Goal: Use online tool/utility: Utilize a website feature to perform a specific function

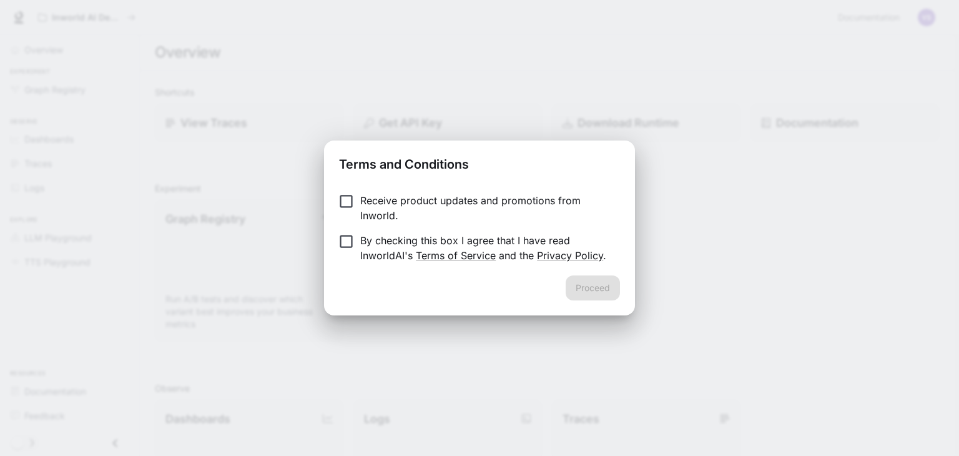
click at [378, 201] on p "Receive product updates and promotions from Inworld." at bounding box center [485, 208] width 250 height 30
click at [586, 284] on button "Proceed" at bounding box center [593, 287] width 54 height 25
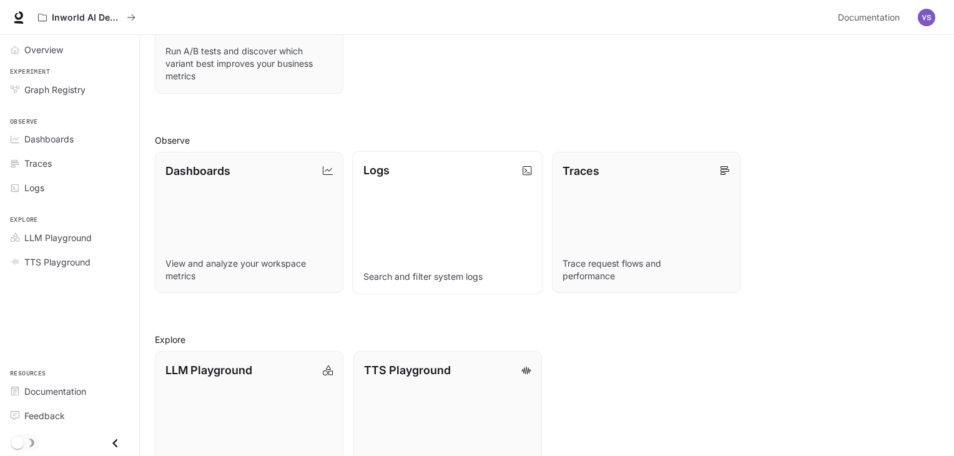
scroll to position [299, 0]
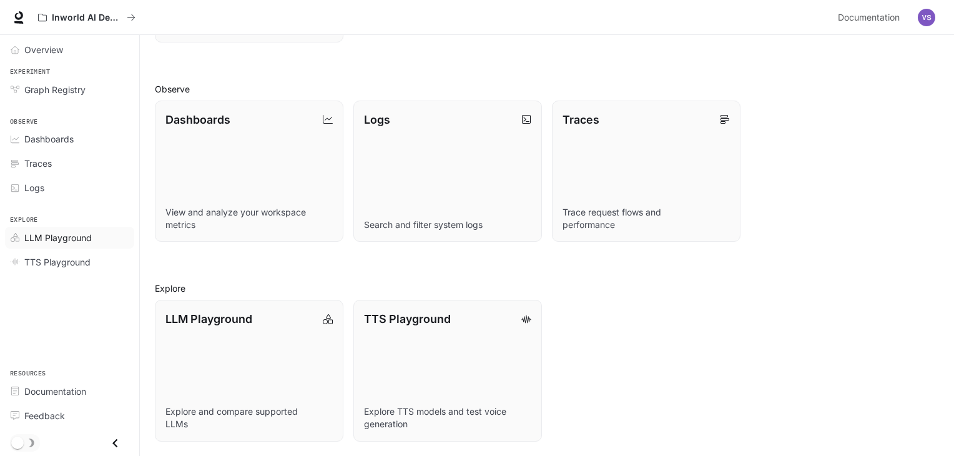
click at [26, 234] on span "LLM Playground" at bounding box center [57, 237] width 67 height 13
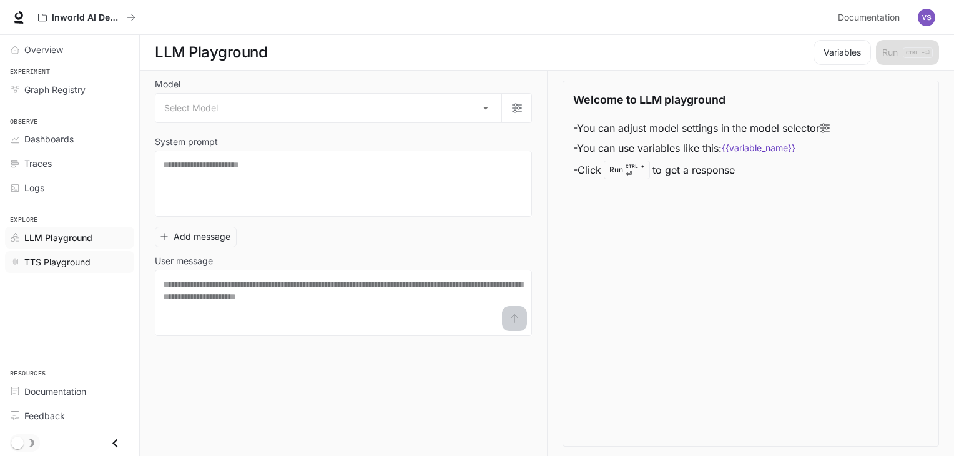
click at [41, 266] on span "TTS Playground" at bounding box center [57, 261] width 66 height 13
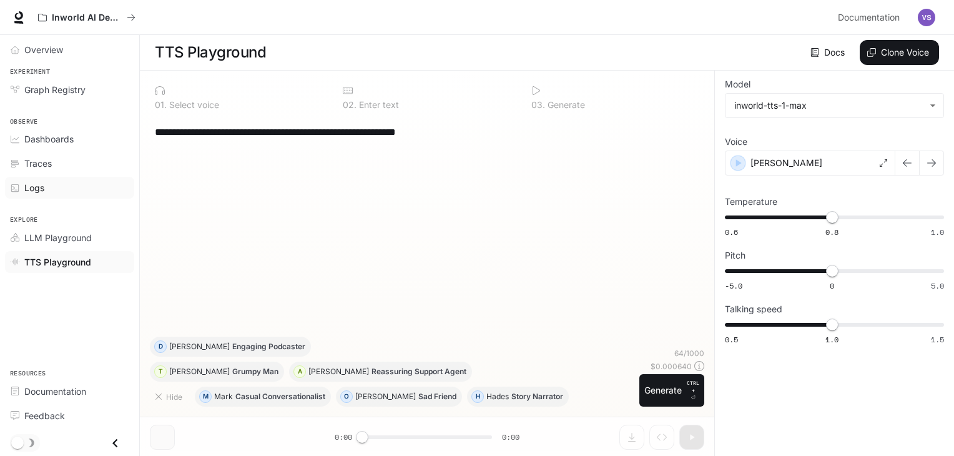
click at [49, 181] on div "Logs" at bounding box center [76, 187] width 104 height 13
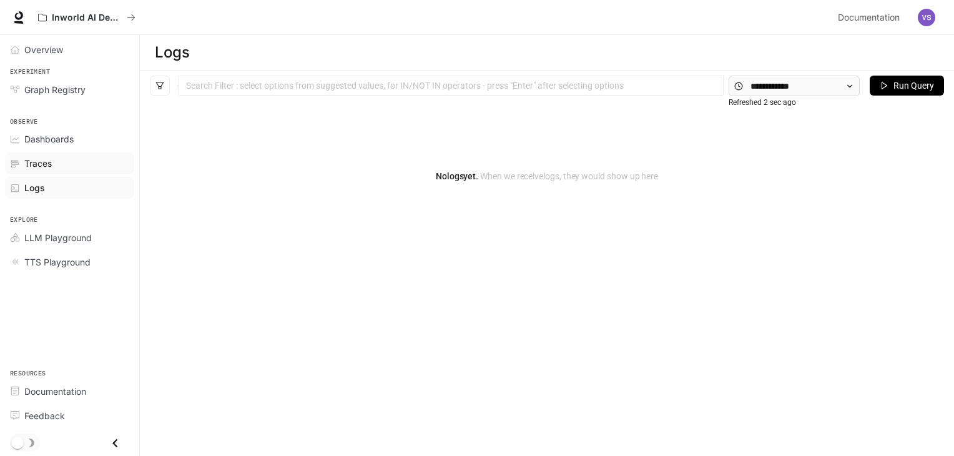
click at [26, 159] on span "Traces" at bounding box center [37, 163] width 27 height 13
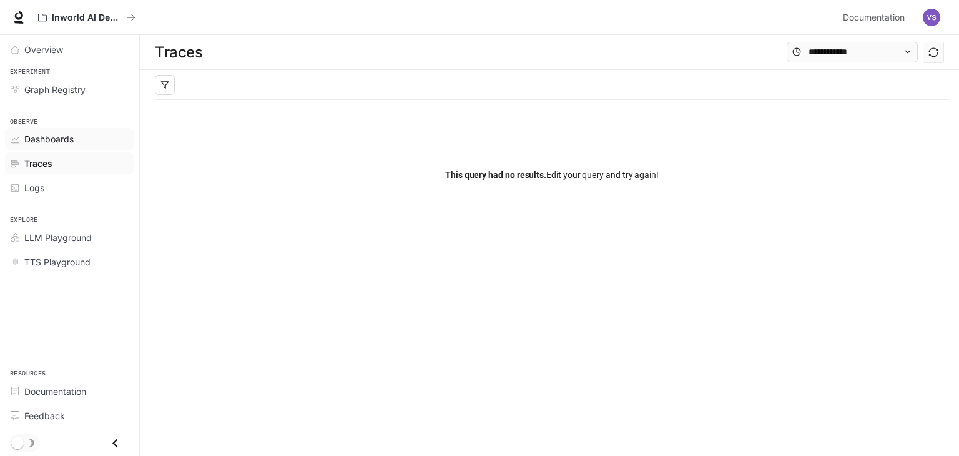
click at [38, 141] on span "Dashboards" at bounding box center [48, 138] width 49 height 13
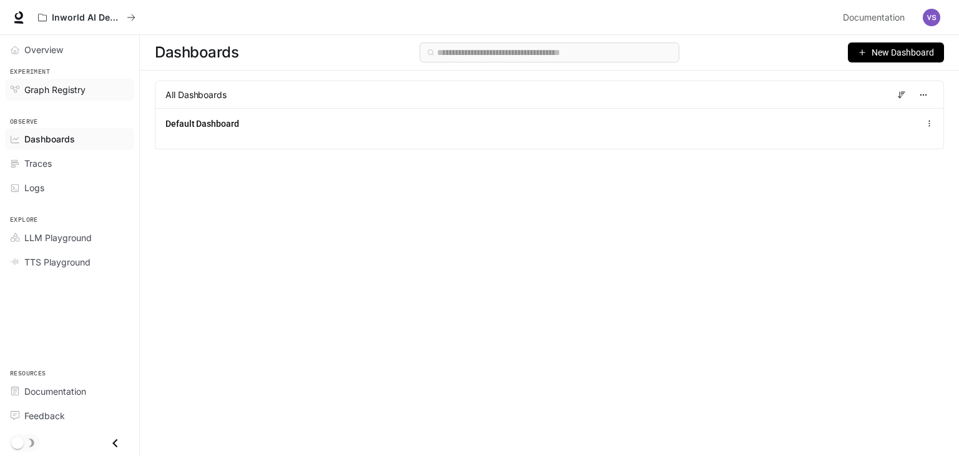
click at [37, 79] on link "Graph Registry" at bounding box center [69, 90] width 129 height 22
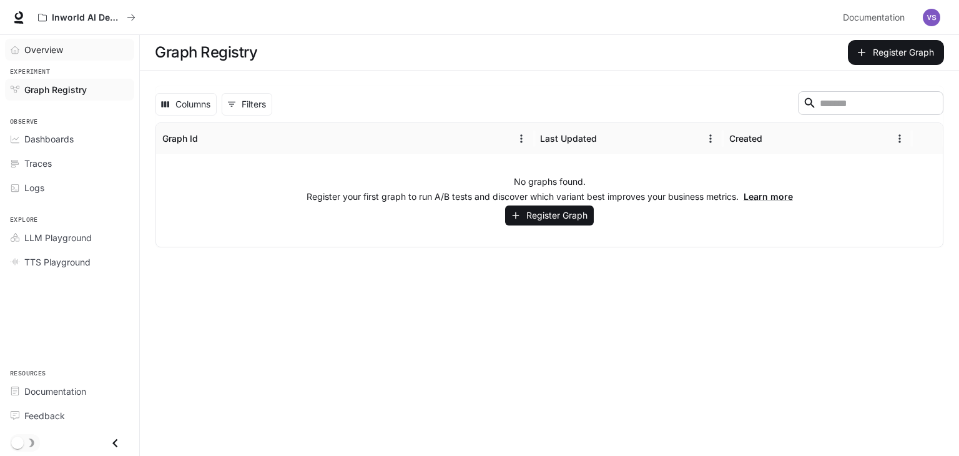
click at [70, 43] on div "Overview" at bounding box center [76, 49] width 104 height 13
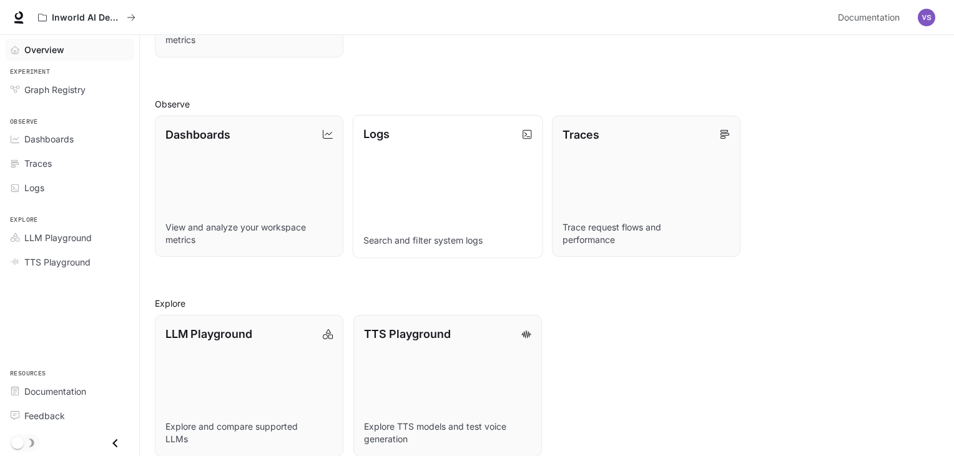
scroll to position [299, 0]
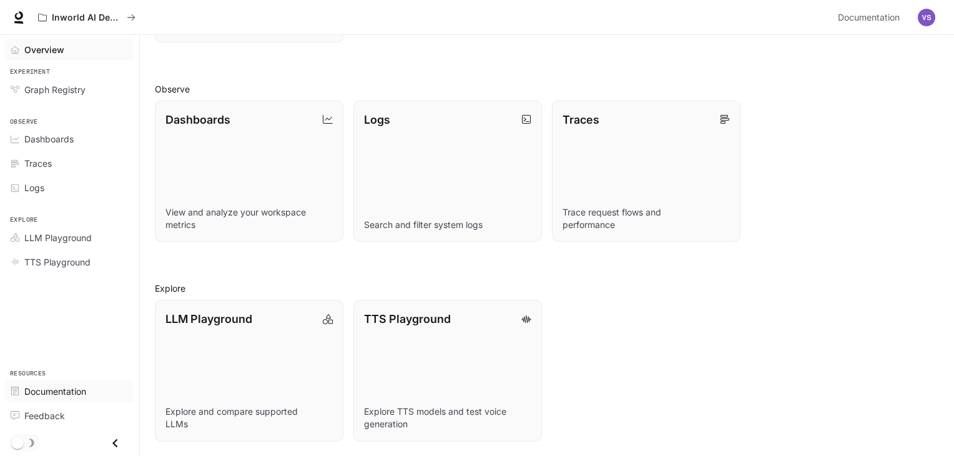
click at [73, 393] on span "Documentation" at bounding box center [55, 391] width 62 height 13
click at [81, 258] on span "TTS Playground" at bounding box center [57, 261] width 66 height 13
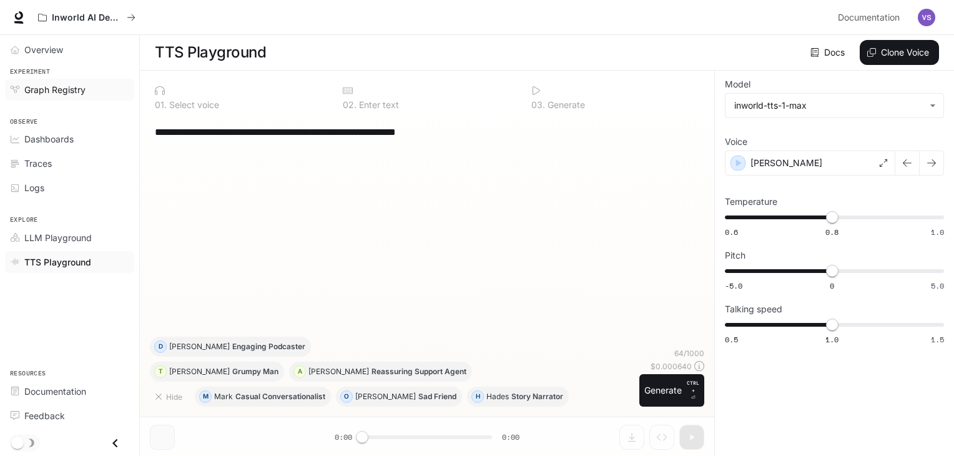
click at [79, 83] on span "Graph Registry" at bounding box center [54, 89] width 61 height 13
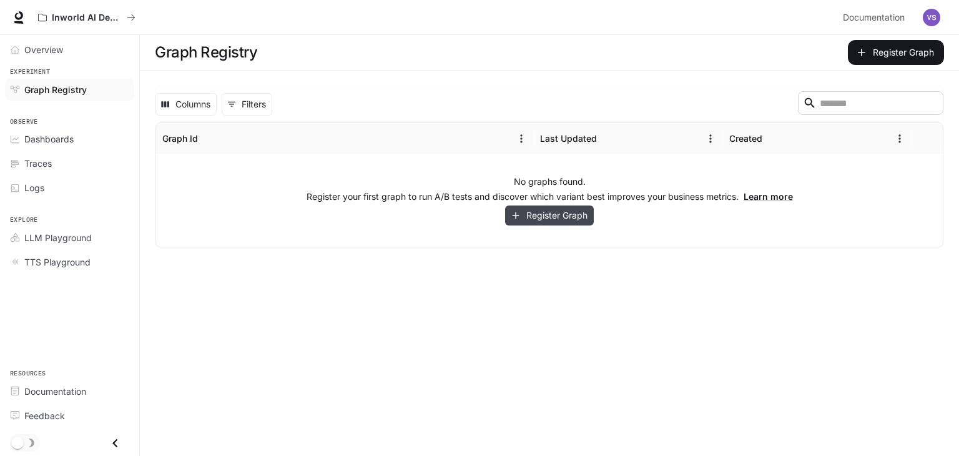
click at [575, 215] on button "Register Graph" at bounding box center [549, 215] width 89 height 21
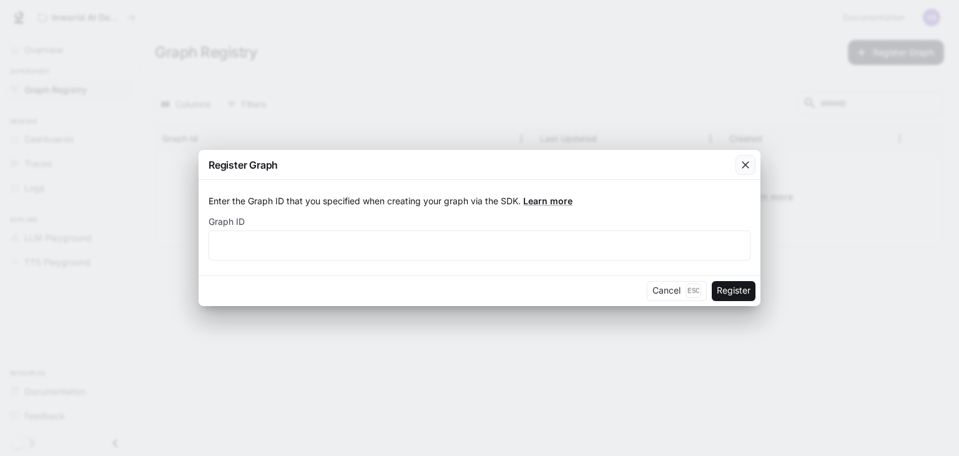
click at [736, 167] on div "button" at bounding box center [746, 165] width 20 height 20
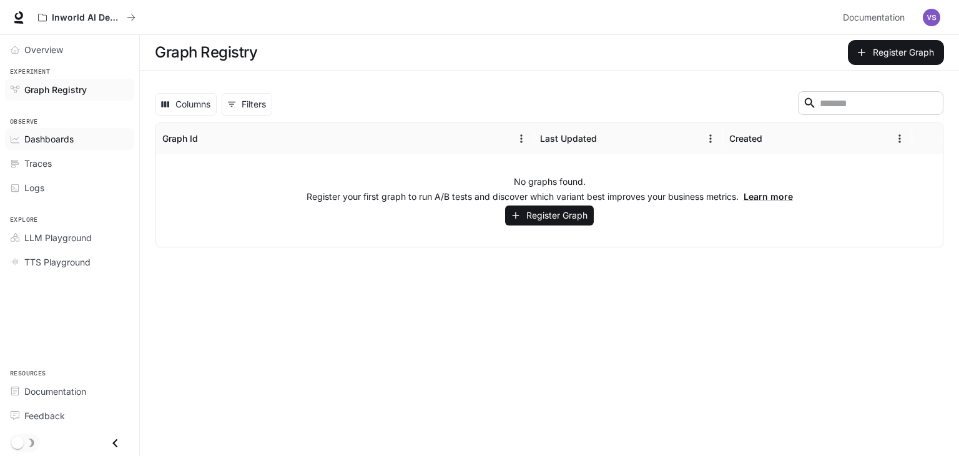
click at [46, 141] on span "Dashboards" at bounding box center [48, 138] width 49 height 13
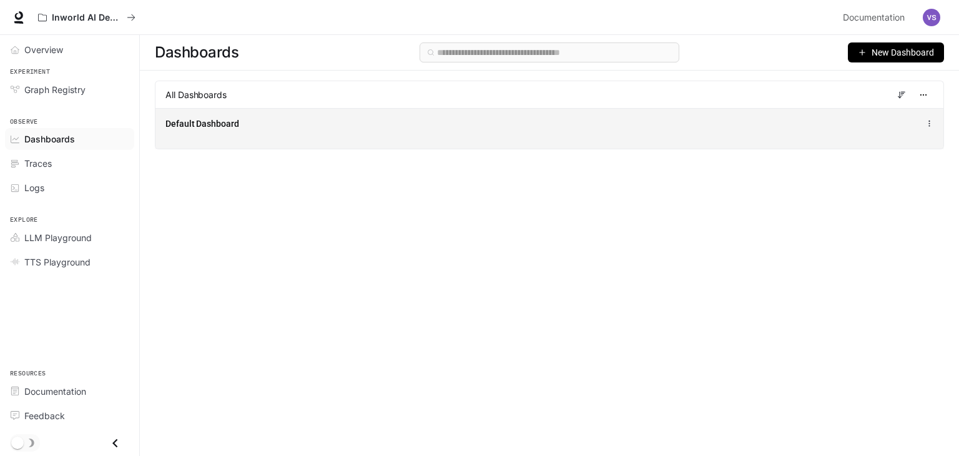
click at [259, 129] on div "Default Dashboard" at bounding box center [387, 123] width 444 height 12
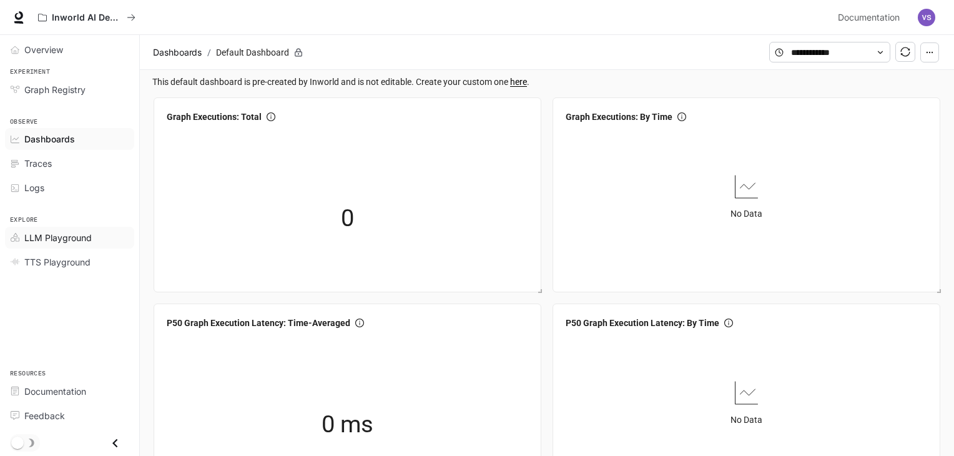
click at [81, 236] on span "LLM Playground" at bounding box center [57, 237] width 67 height 13
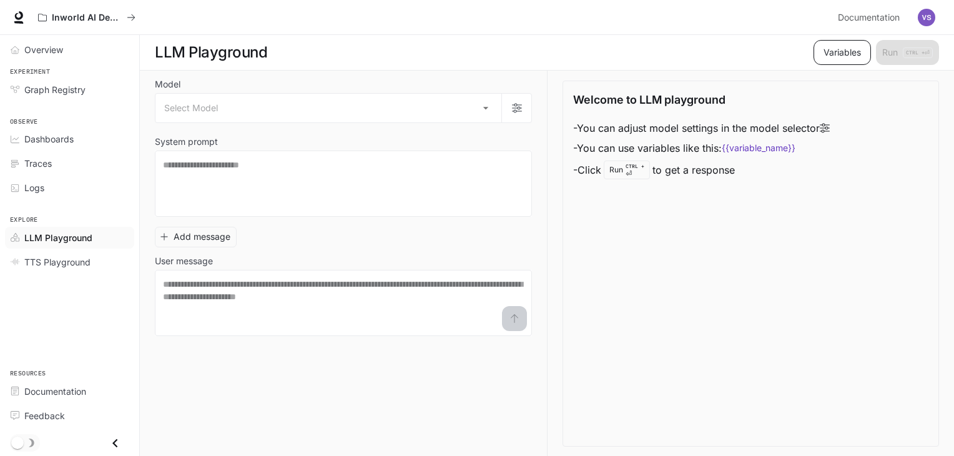
click at [832, 45] on button "Variables" at bounding box center [842, 52] width 57 height 25
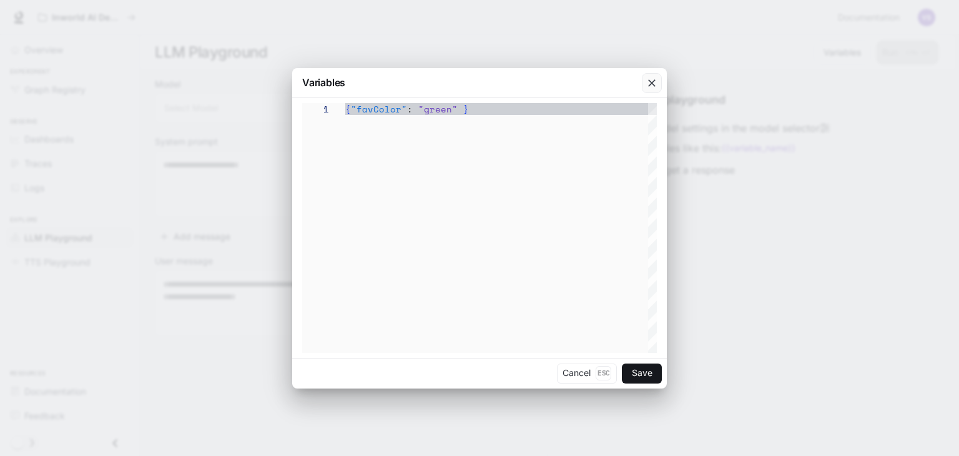
click at [658, 77] on icon "button" at bounding box center [652, 83] width 12 height 12
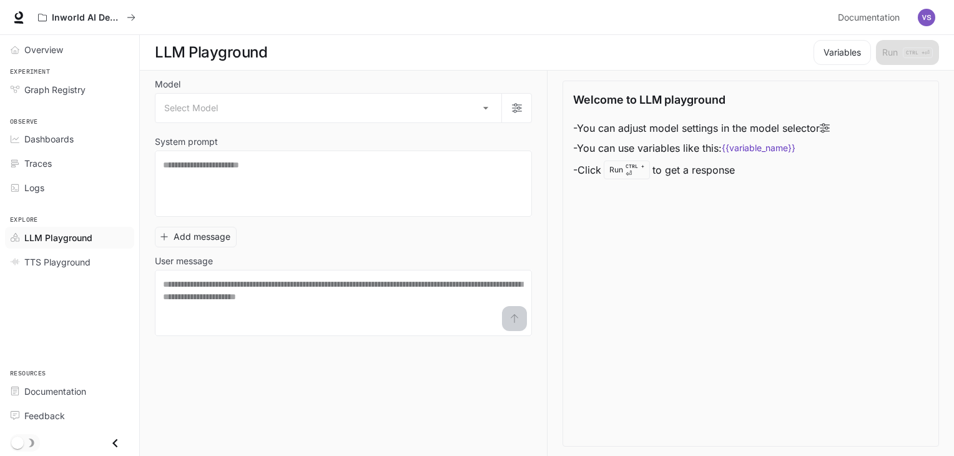
click at [560, 76] on div "Welcome to LLM playground - You can adjust model settings in the model selector…" at bounding box center [743, 264] width 392 height 386
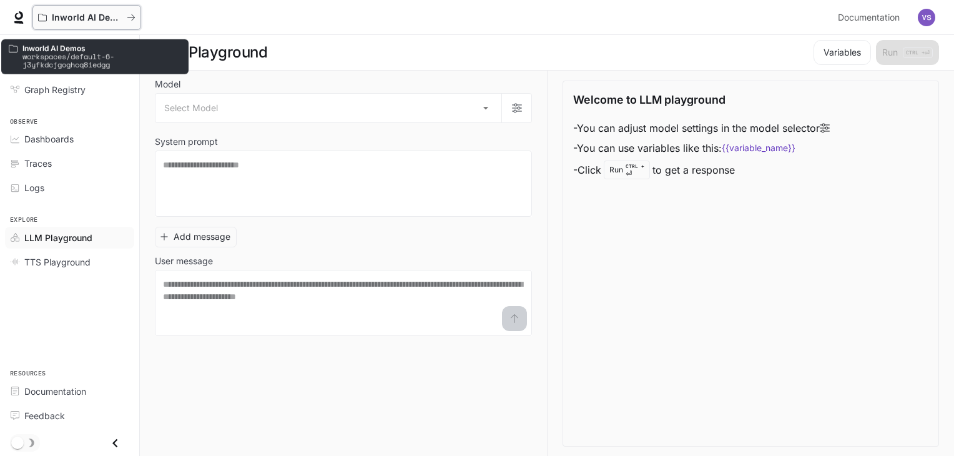
click at [58, 11] on button "Inworld AI Demos" at bounding box center [86, 17] width 109 height 25
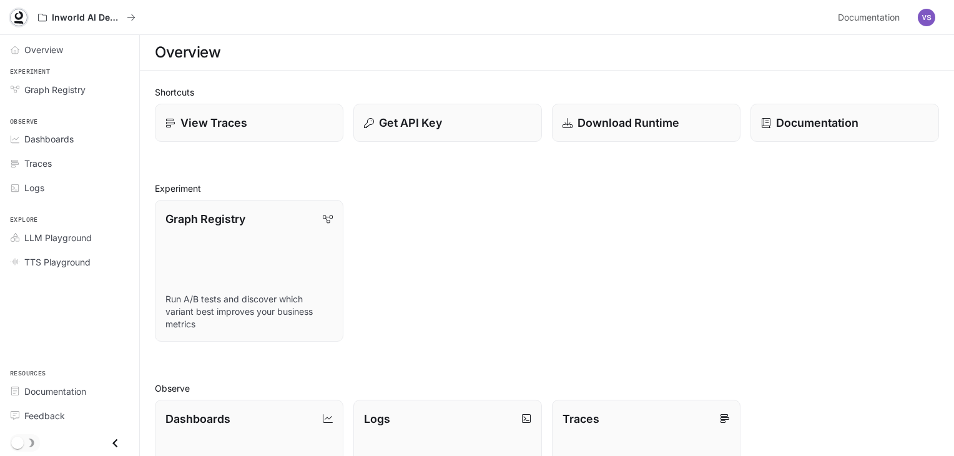
click at [22, 14] on icon at bounding box center [18, 17] width 12 height 12
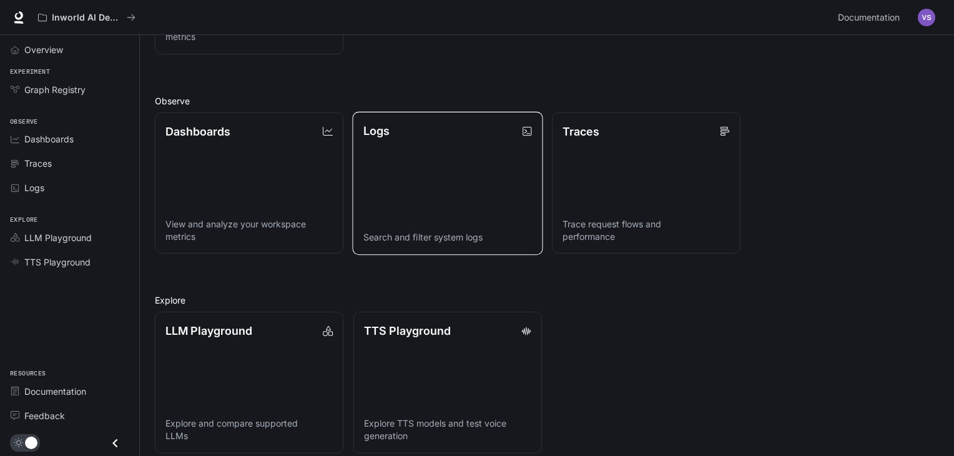
scroll to position [299, 0]
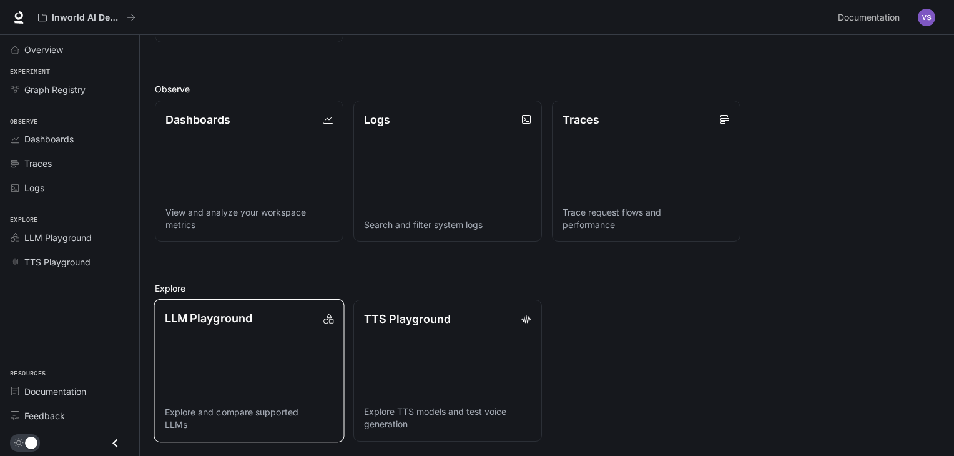
click at [238, 323] on p "LLM Playground" at bounding box center [208, 318] width 87 height 17
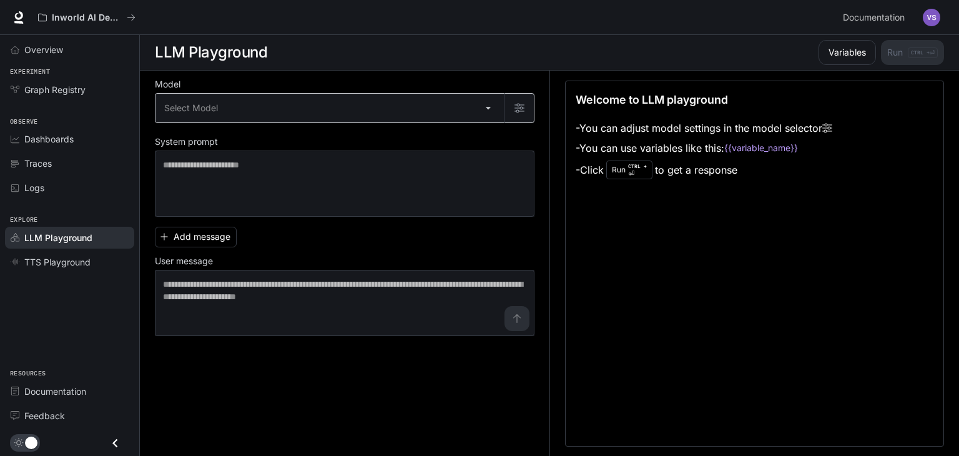
click at [333, 111] on body "Skip to main content Inworld AI Demos Documentation Documentation Portal Overvi…" at bounding box center [479, 228] width 959 height 457
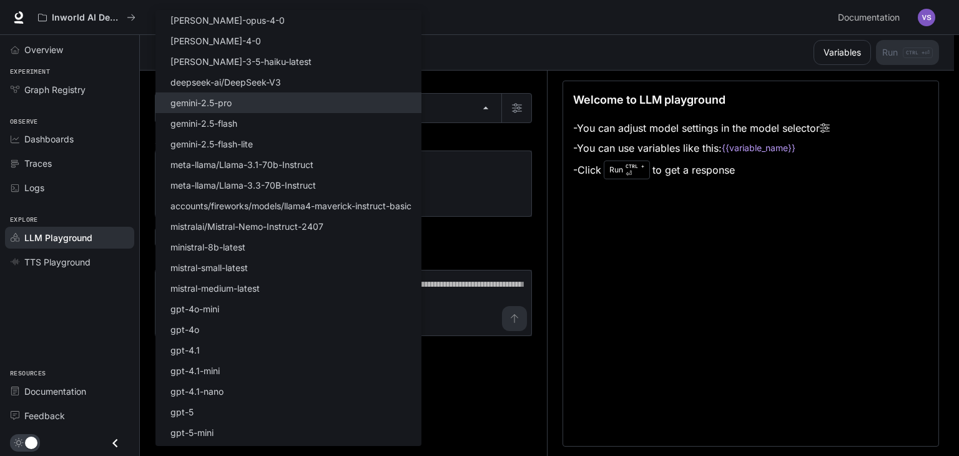
click at [375, 111] on li "gemini-2.5-pro" at bounding box center [289, 102] width 266 height 21
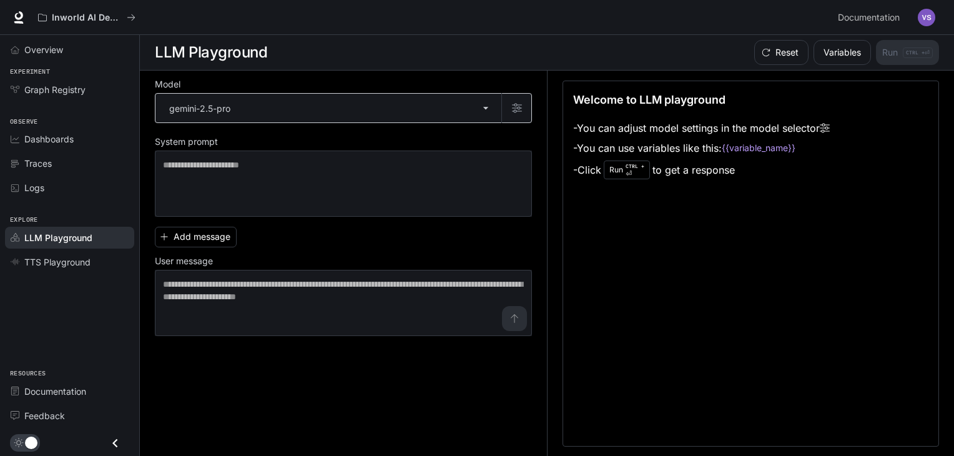
click at [417, 102] on body "**********" at bounding box center [477, 228] width 954 height 457
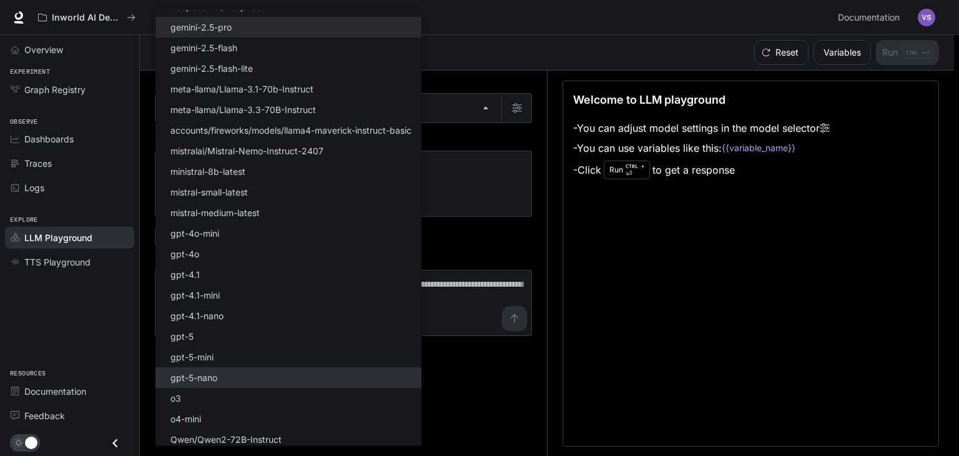
scroll to position [79, 0]
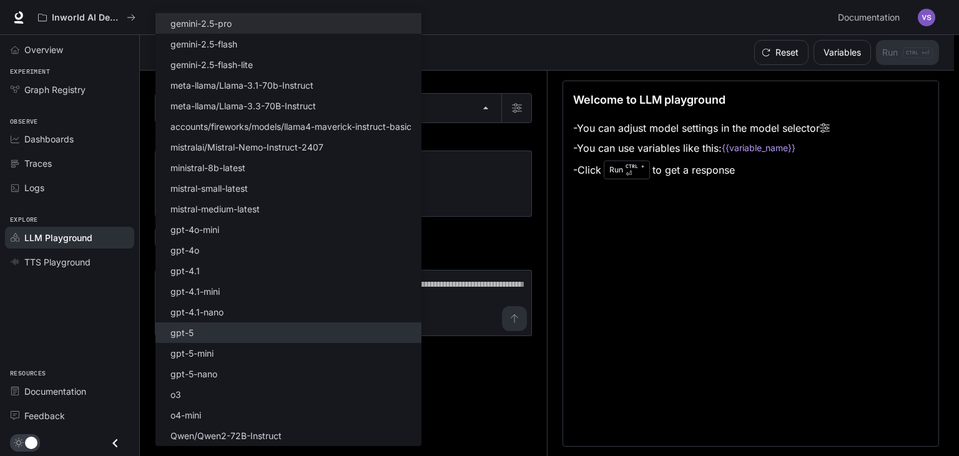
click at [300, 329] on li "gpt-5" at bounding box center [289, 332] width 266 height 21
type input "*****"
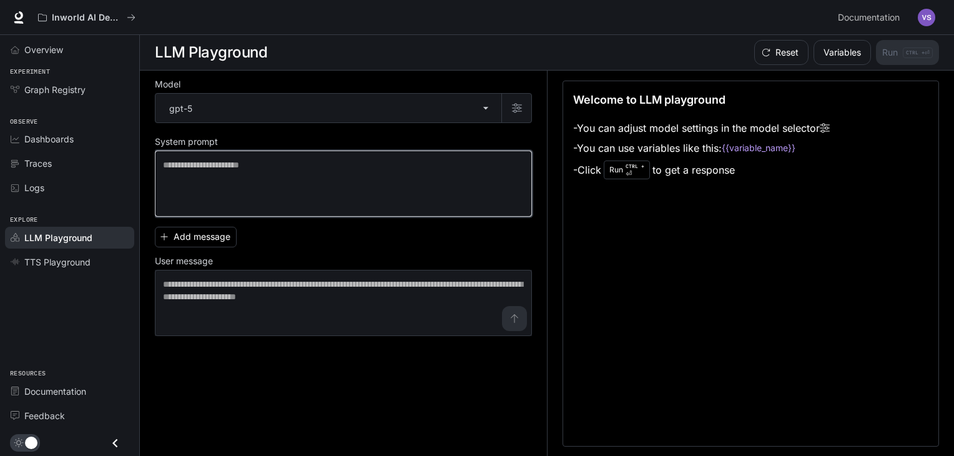
click at [298, 167] on textarea at bounding box center [343, 184] width 361 height 50
click at [212, 163] on textarea at bounding box center [343, 184] width 361 height 50
paste textarea "**********"
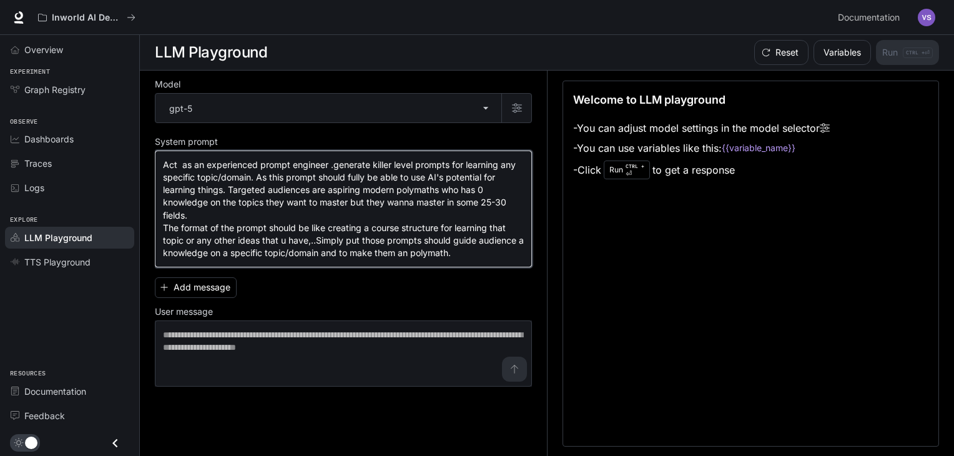
paste textarea "**********"
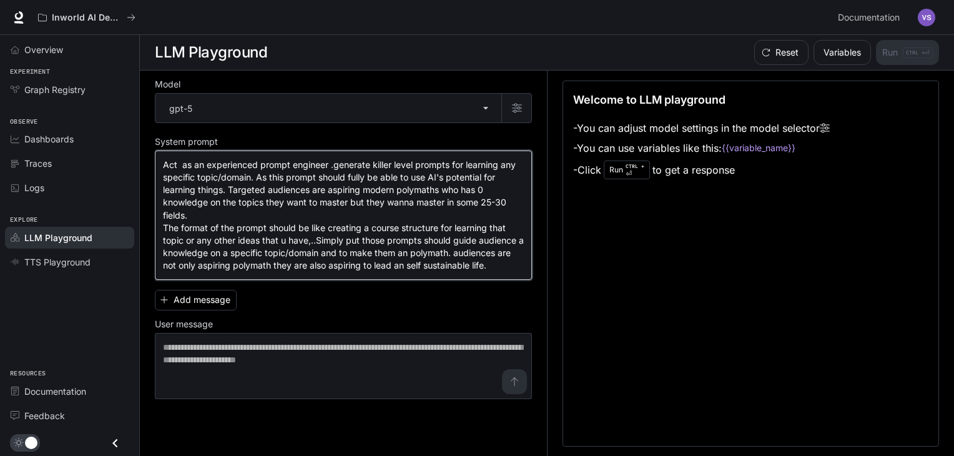
type textarea "**********"
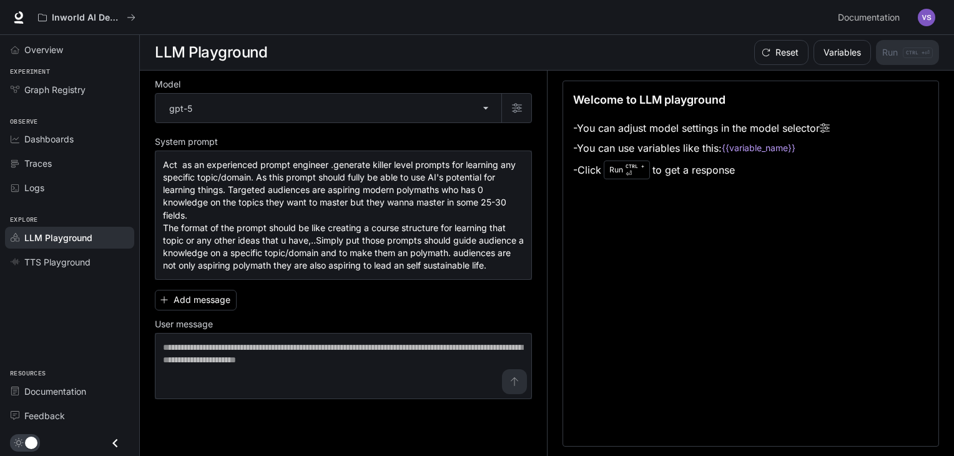
click at [894, 53] on div "Reset Variables Run CTRL + ⏎" at bounding box center [844, 52] width 190 height 25
click at [624, 210] on div "Welcome to LLM playground - You can adjust model settings in the model selector…" at bounding box center [751, 264] width 377 height 366
click at [506, 305] on div "Add message User message * ​" at bounding box center [343, 342] width 377 height 114
click at [628, 168] on p "CTRL + ⏎" at bounding box center [635, 169] width 19 height 15
click at [415, 293] on div "Add message User message * ​" at bounding box center [343, 342] width 377 height 114
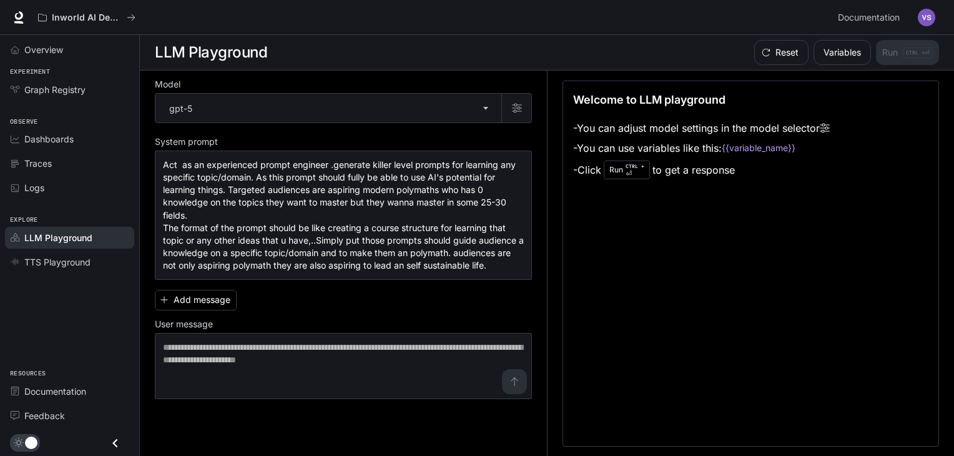
click at [395, 303] on div "Add message User message * ​" at bounding box center [343, 342] width 377 height 114
click at [350, 295] on div "Add message User message * ​" at bounding box center [343, 342] width 377 height 114
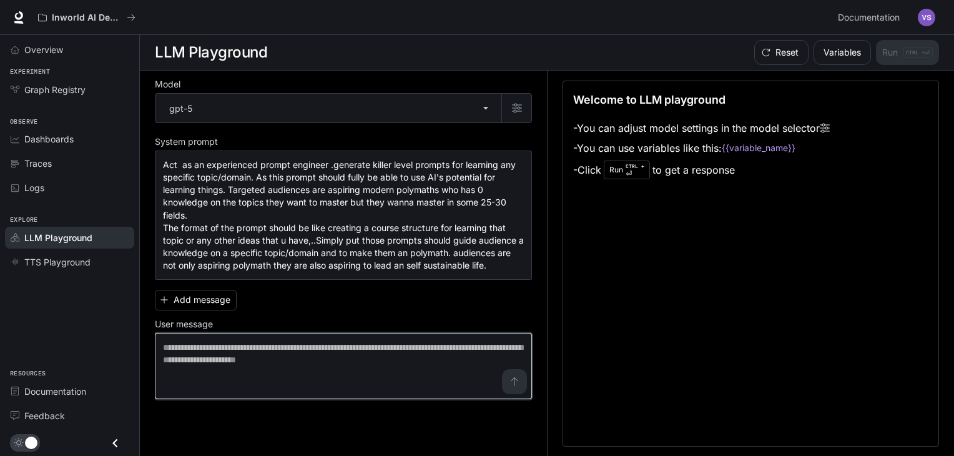
click at [378, 353] on textarea at bounding box center [343, 366] width 361 height 50
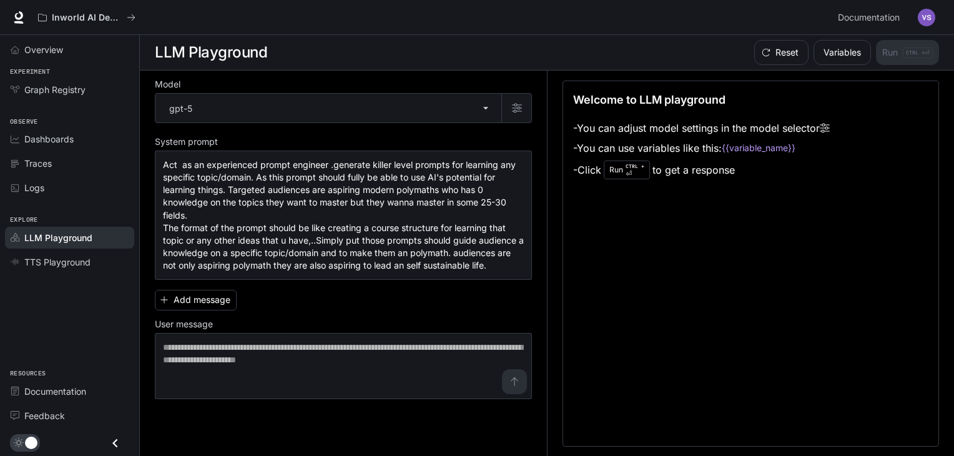
click at [322, 302] on div "Add message User message * ​" at bounding box center [343, 342] width 377 height 114
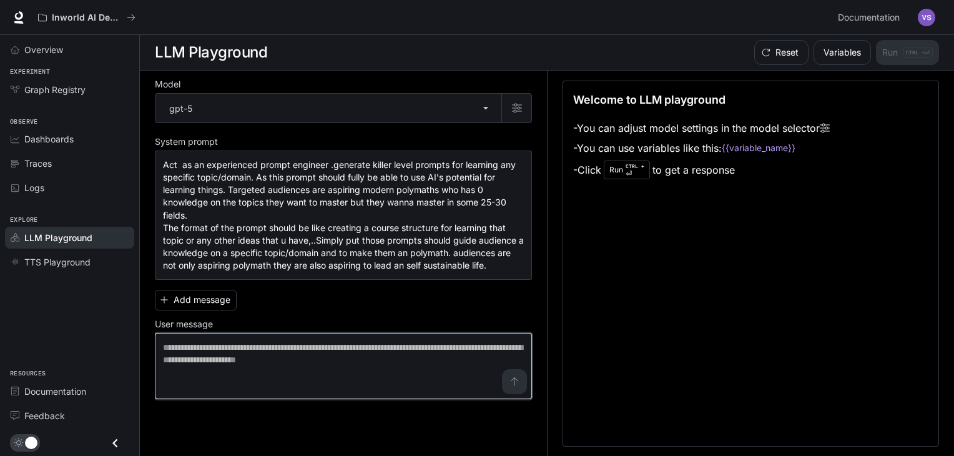
click at [279, 352] on textarea at bounding box center [343, 366] width 361 height 50
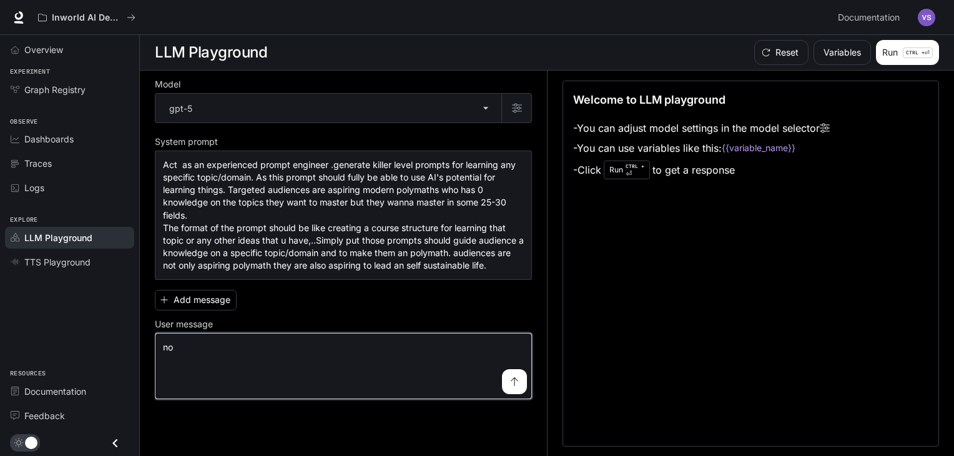
type textarea "*"
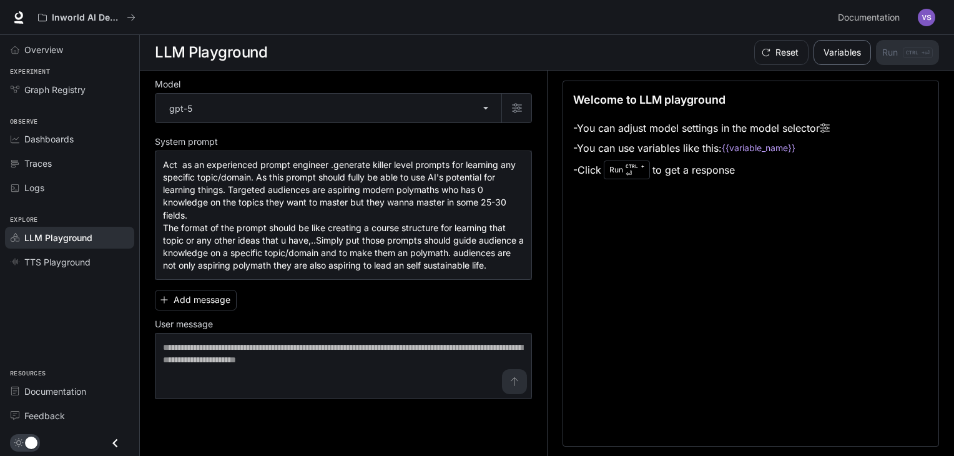
click at [826, 51] on button "Variables" at bounding box center [842, 52] width 57 height 25
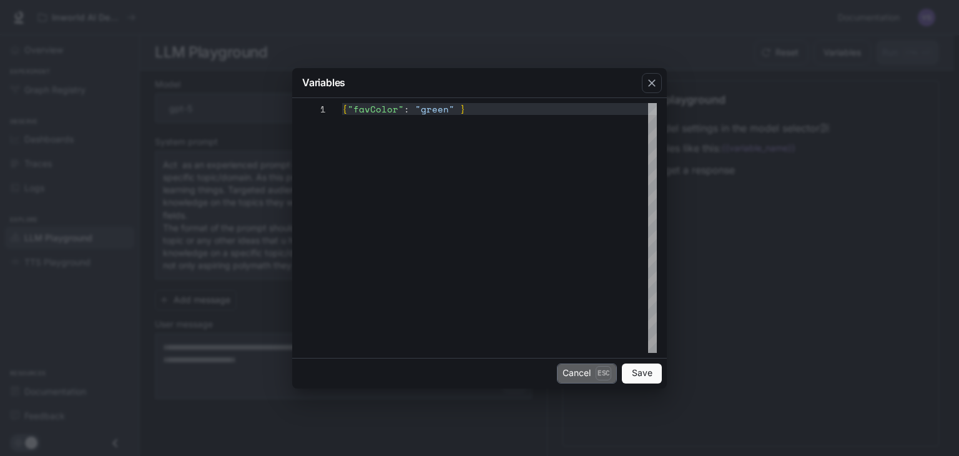
click at [586, 375] on button "Cancel Esc" at bounding box center [587, 373] width 60 height 20
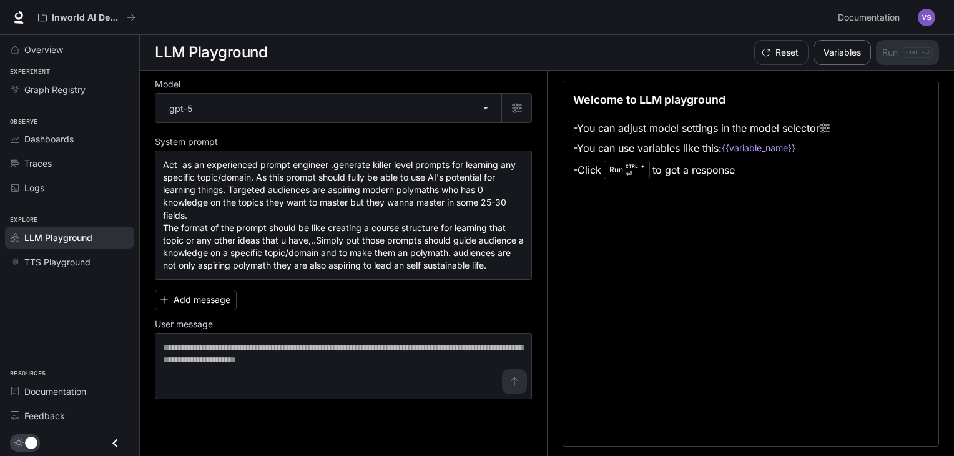
click at [846, 46] on button "Variables" at bounding box center [842, 52] width 57 height 25
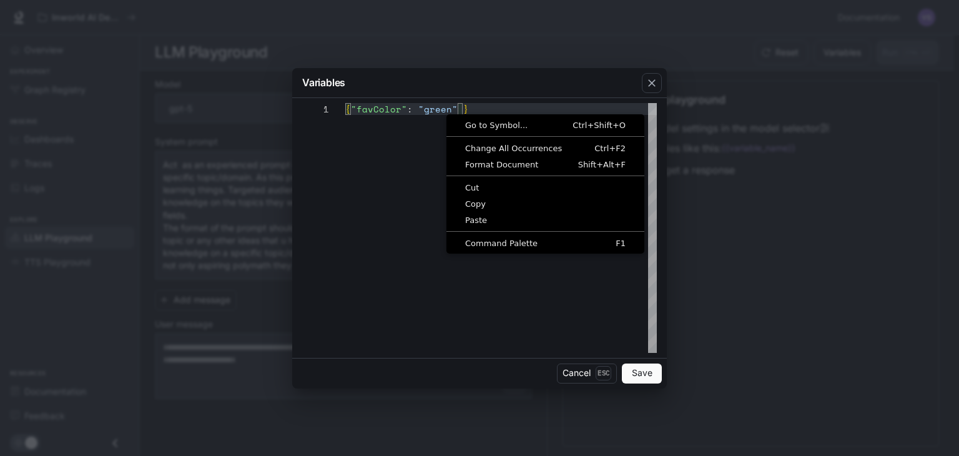
scroll to position [0, 117]
click at [653, 83] on icon "button" at bounding box center [651, 82] width 7 height 7
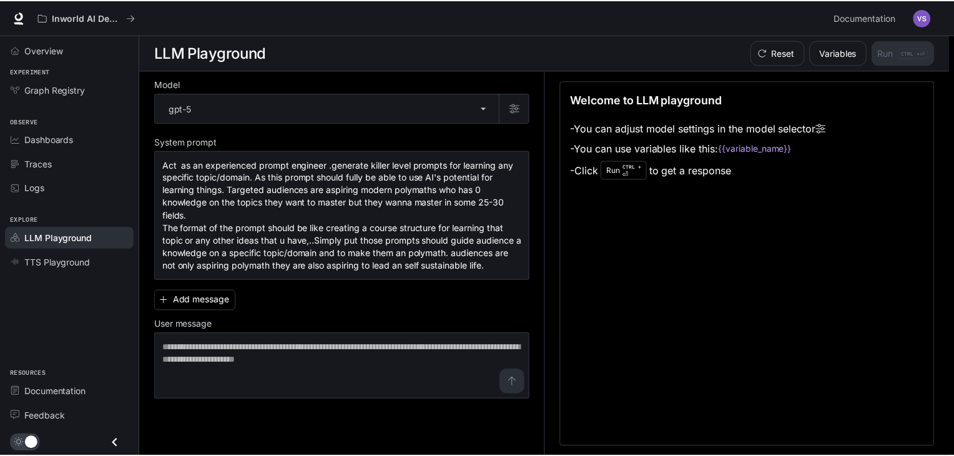
scroll to position [0, 101]
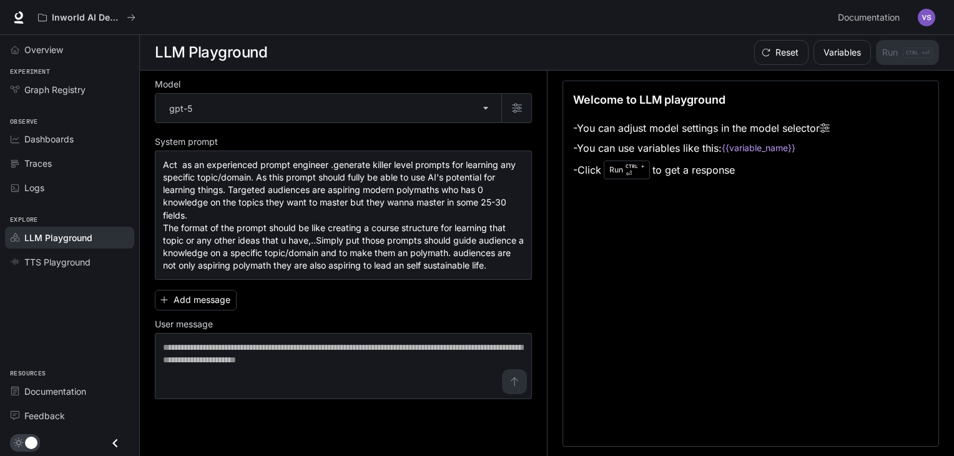
click at [457, 295] on div "Add message User message * ​" at bounding box center [343, 342] width 377 height 114
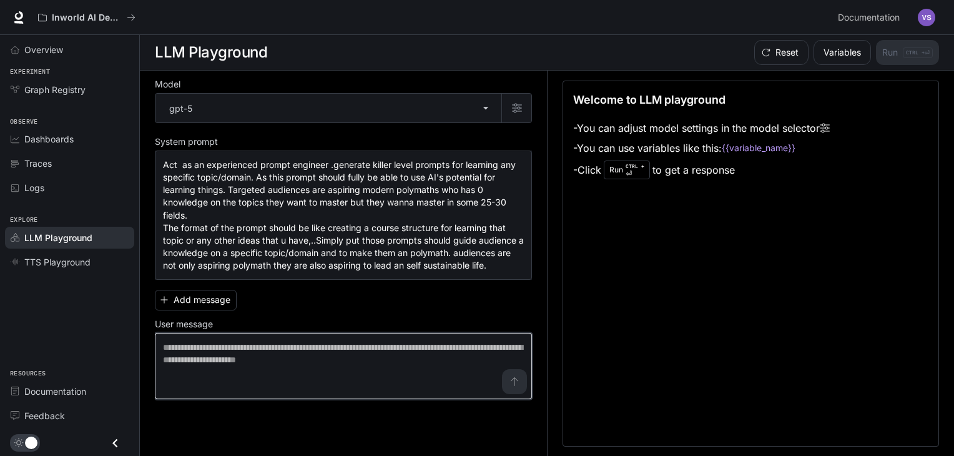
click at [422, 353] on textarea at bounding box center [343, 366] width 361 height 50
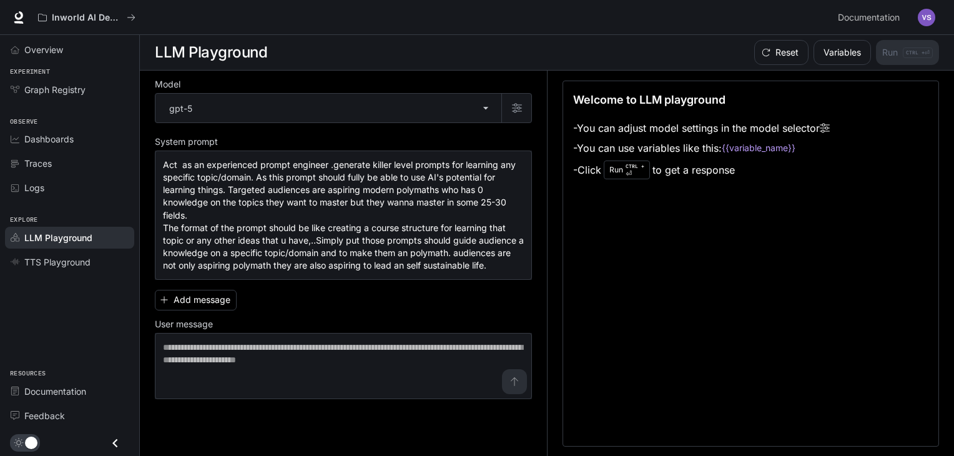
click at [467, 297] on div "Add message User message * ​" at bounding box center [343, 342] width 377 height 114
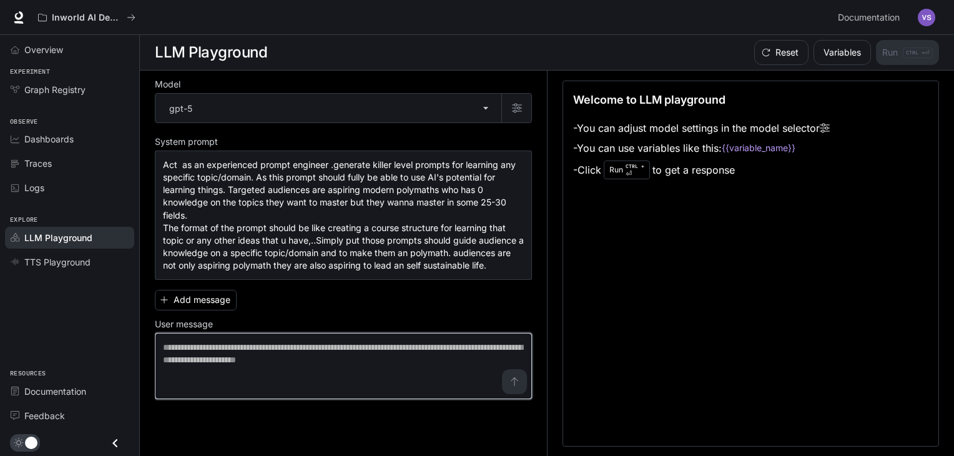
click at [245, 341] on textarea at bounding box center [343, 366] width 361 height 50
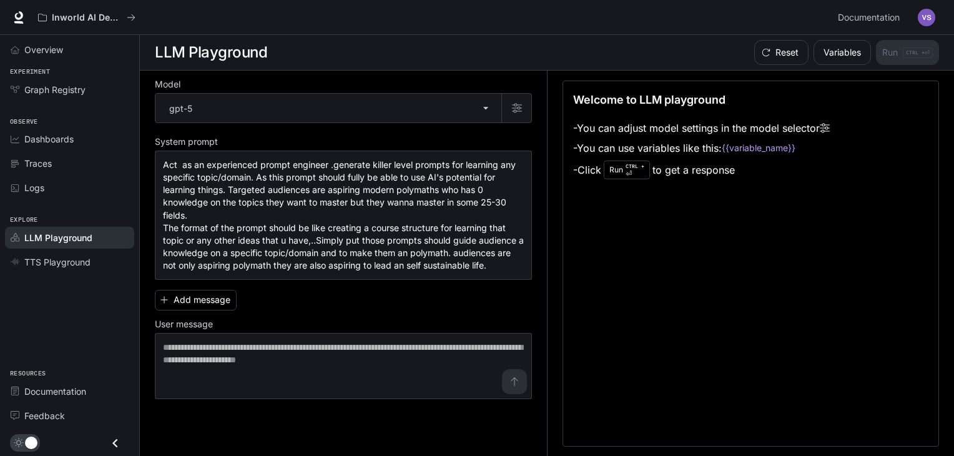
click at [307, 305] on div "Add message User message * ​" at bounding box center [343, 342] width 377 height 114
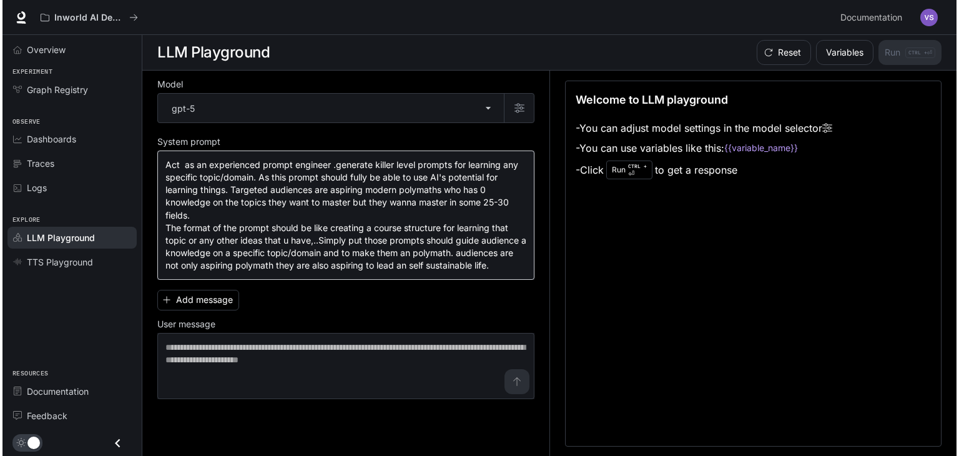
scroll to position [0, 0]
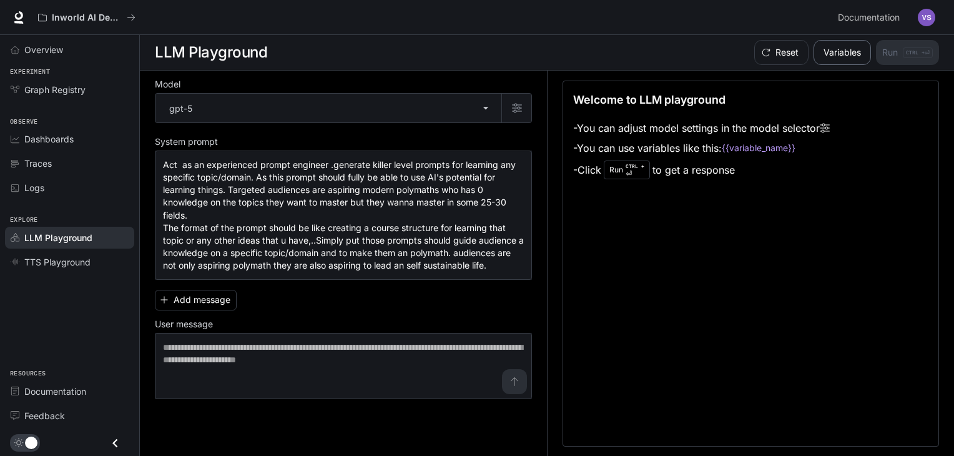
click at [837, 48] on button "Variables" at bounding box center [842, 52] width 57 height 25
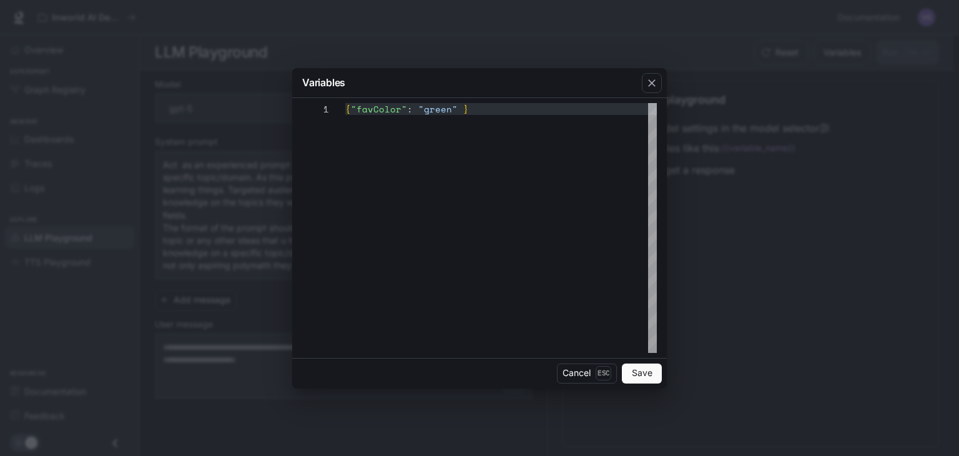
scroll to position [0, 117]
drag, startPoint x: 470, startPoint y: 106, endPoint x: 348, endPoint y: 110, distance: 121.8
click at [348, 110] on div "{ "favColor" : "green" }" at bounding box center [501, 228] width 312 height 250
type textarea "*"
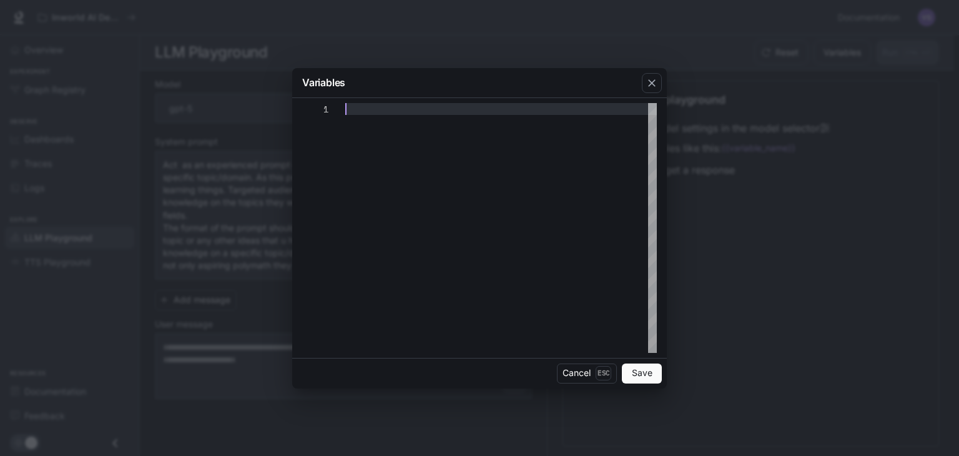
click at [627, 370] on button "Save" at bounding box center [642, 373] width 40 height 20
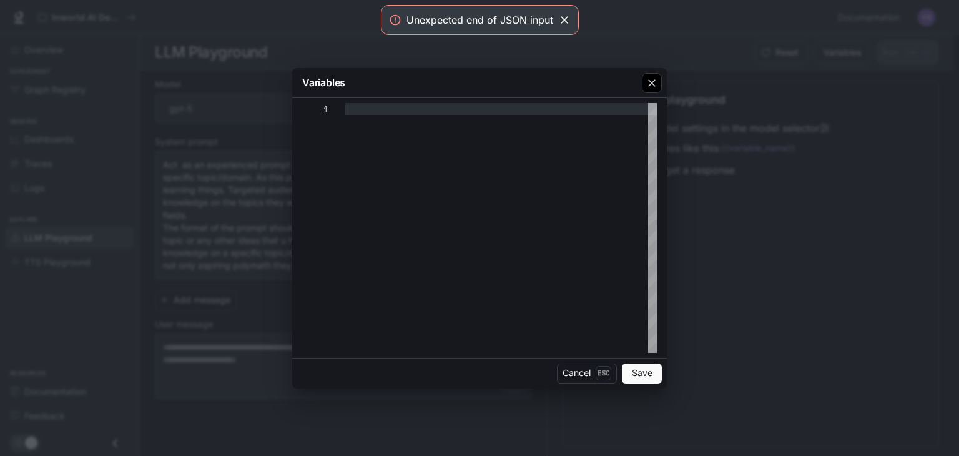
click at [657, 90] on div "button" at bounding box center [652, 83] width 20 height 20
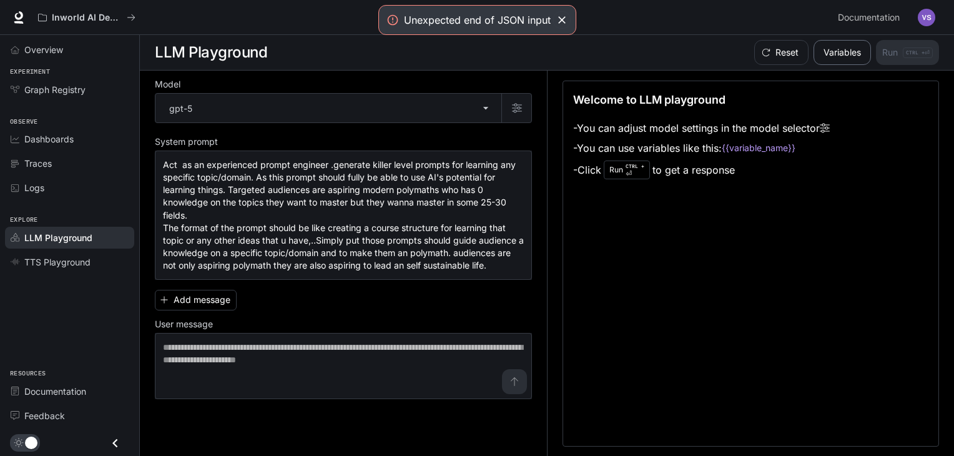
click at [839, 52] on button "Variables" at bounding box center [842, 52] width 57 height 25
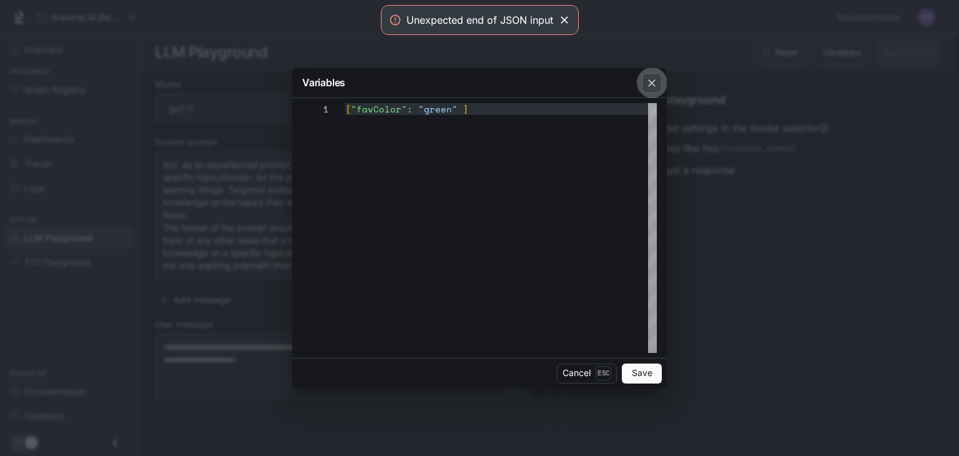
click at [647, 77] on icon "button" at bounding box center [652, 83] width 12 height 12
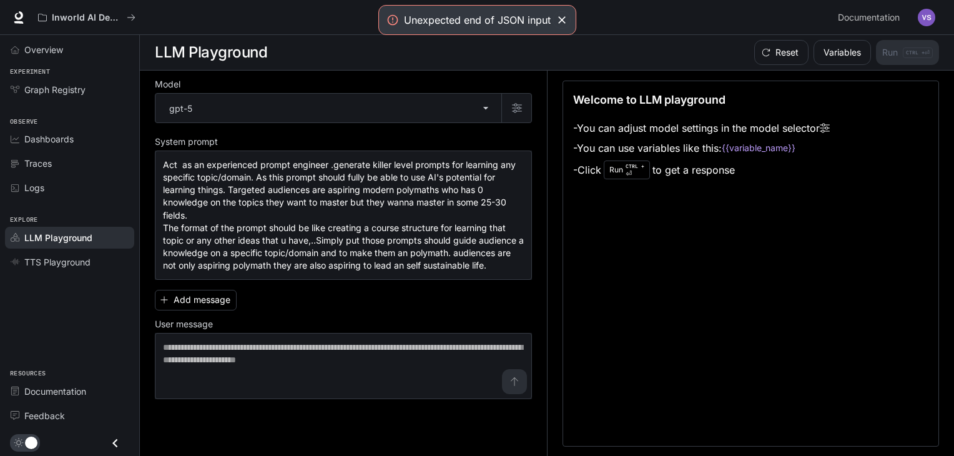
click at [382, 300] on div "Add message User message * ​" at bounding box center [343, 342] width 377 height 114
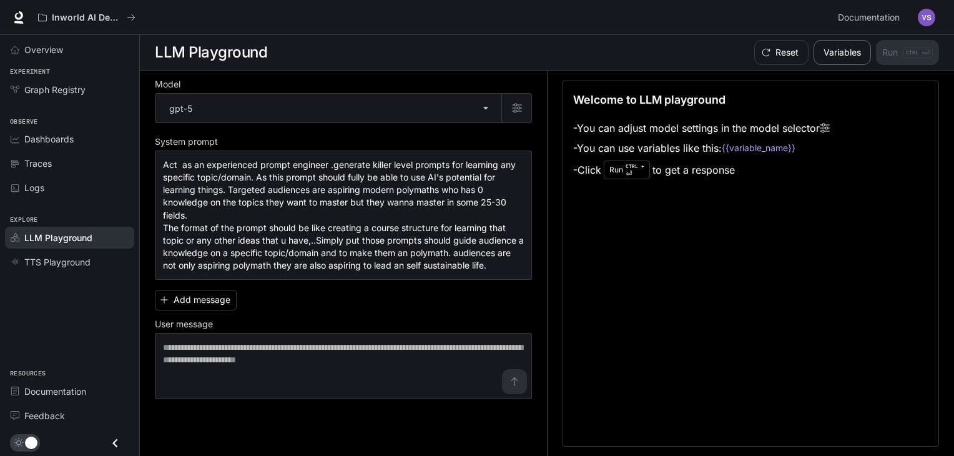
click at [852, 53] on button "Variables" at bounding box center [842, 52] width 57 height 25
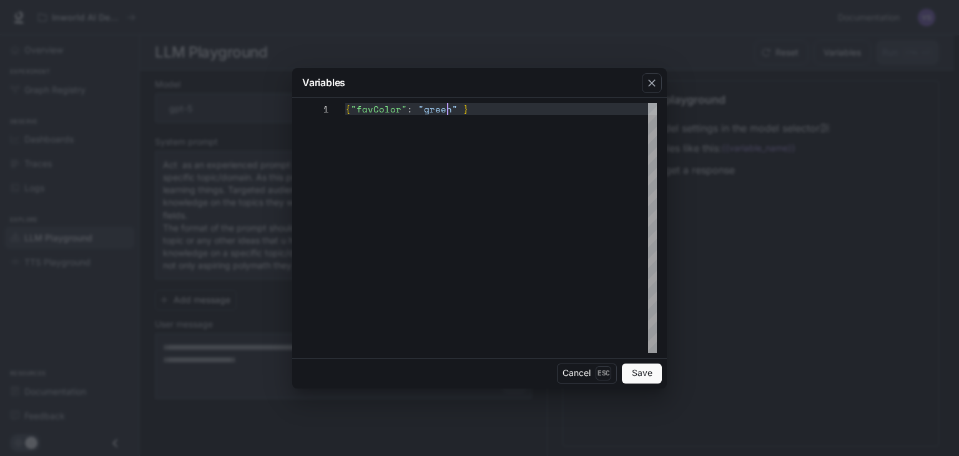
click at [447, 108] on div "{ "favColor" : "green" }" at bounding box center [501, 228] width 312 height 250
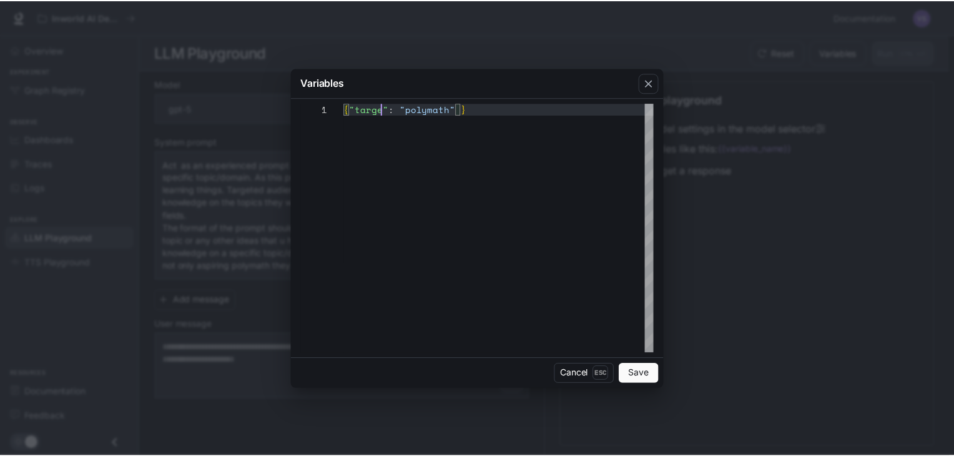
scroll to position [0, 42]
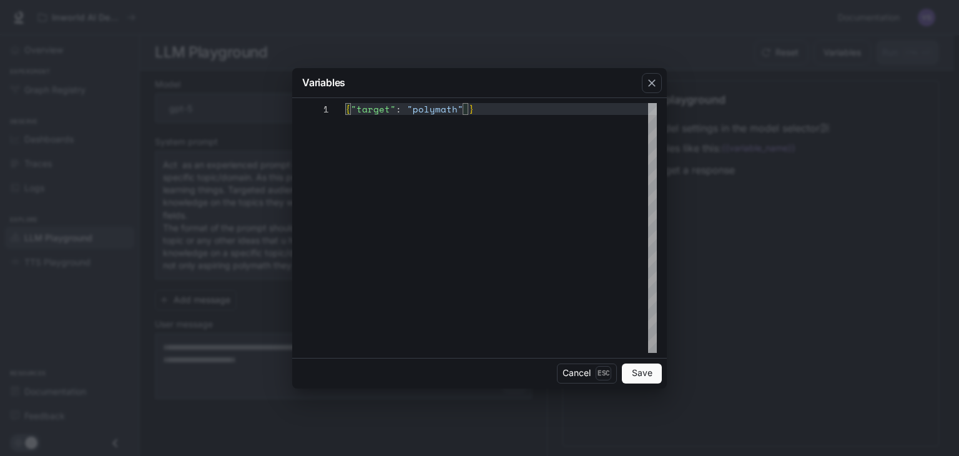
type textarea "**********"
click at [649, 373] on button "Save" at bounding box center [642, 373] width 40 height 20
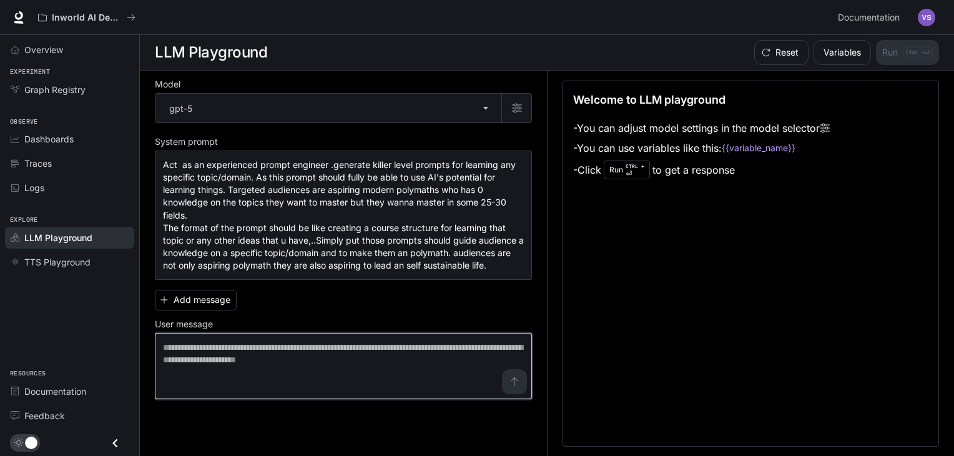
click at [330, 361] on textarea at bounding box center [343, 366] width 361 height 50
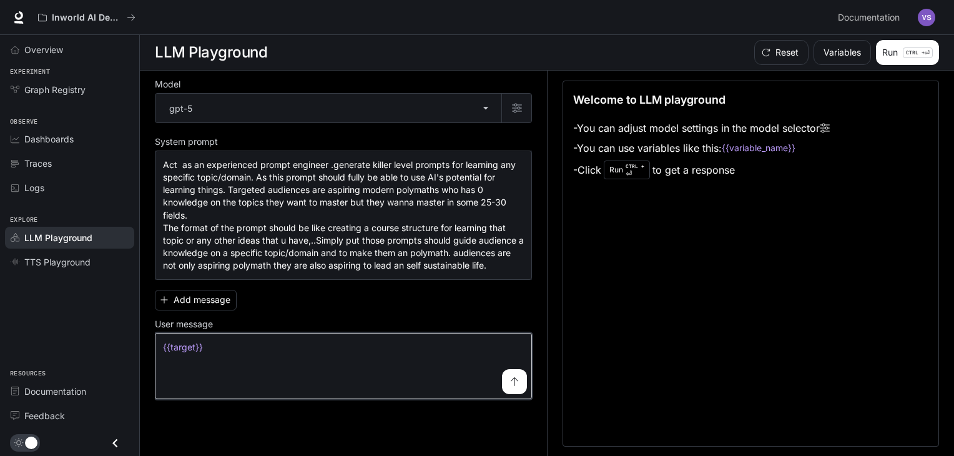
type textarea "**********"
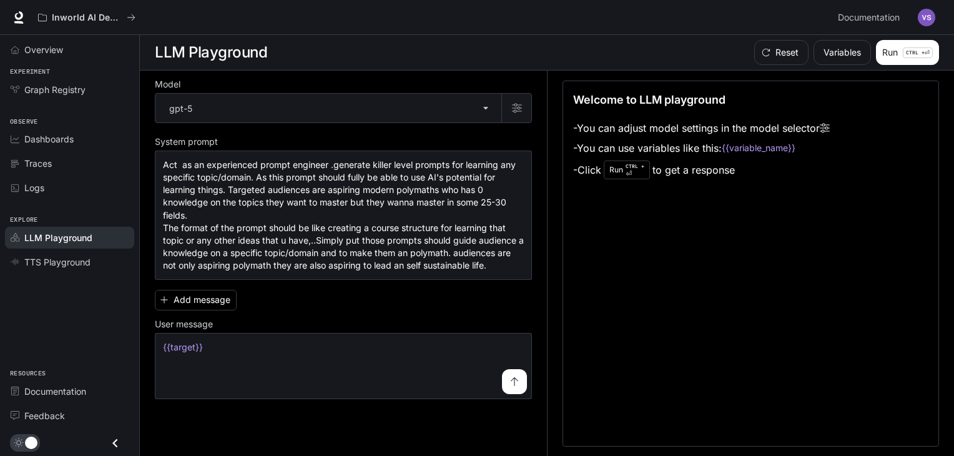
click at [340, 305] on div "**********" at bounding box center [343, 342] width 377 height 114
click at [894, 51] on button "Run CTRL + ⏎" at bounding box center [907, 52] width 63 height 25
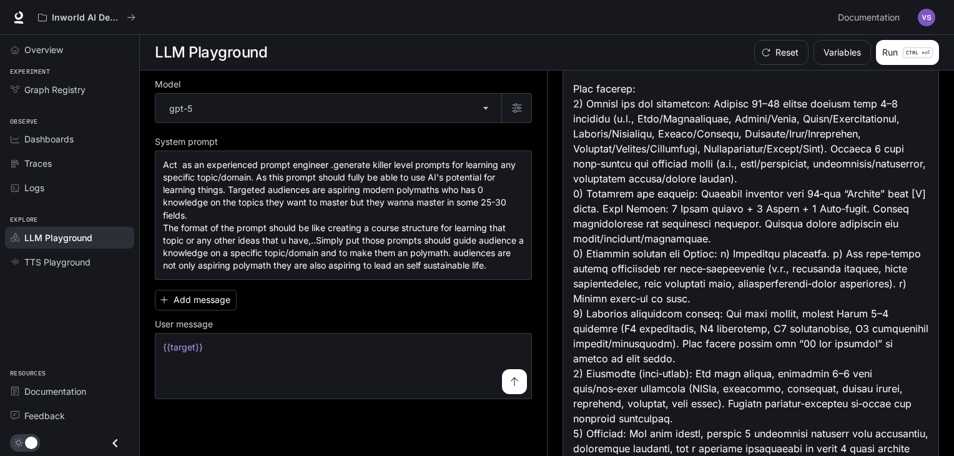
scroll to position [0, 0]
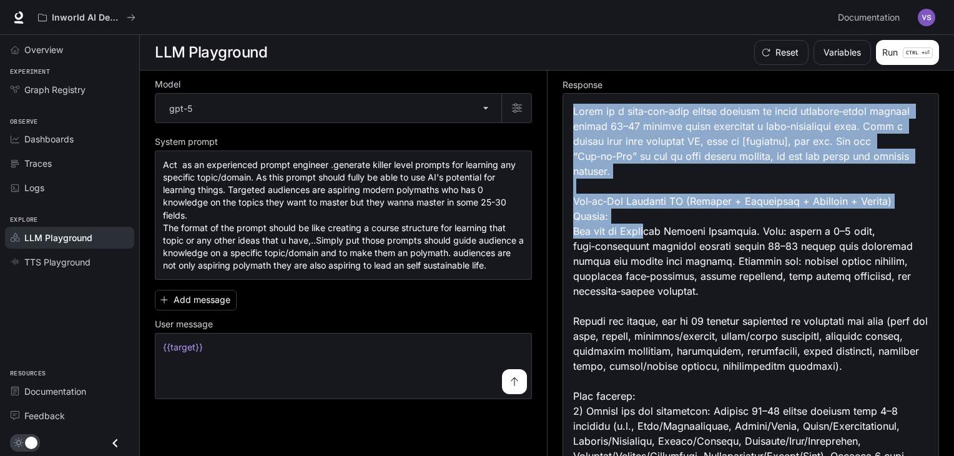
drag, startPoint x: 572, startPoint y: 102, endPoint x: 658, endPoint y: 207, distance: 135.8
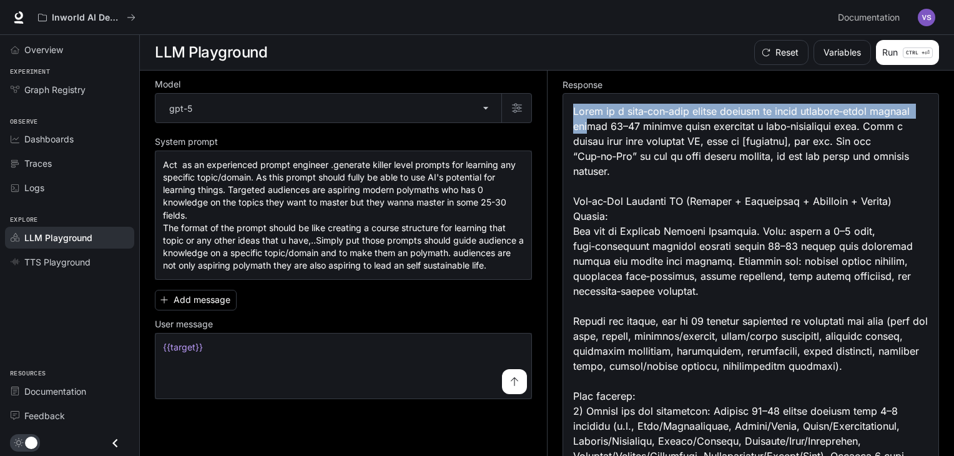
drag, startPoint x: 573, startPoint y: 108, endPoint x: 588, endPoint y: 123, distance: 20.8
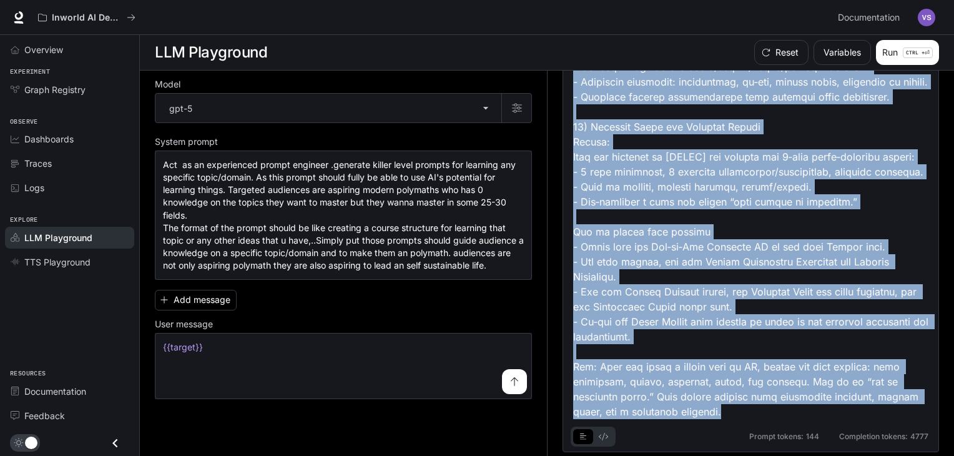
scroll to position [3597, 0]
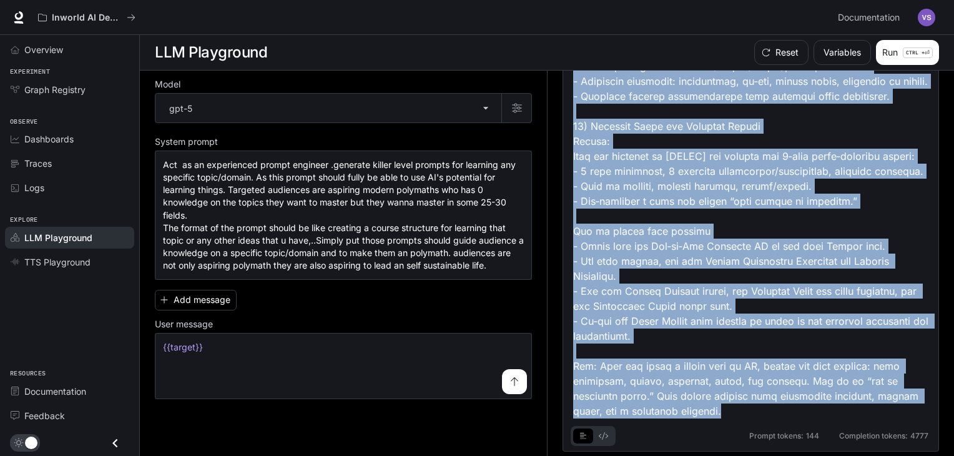
copy div "Lorem ip d sita‑con‑adip elitse doeiusm te incid utlabore‑etdol magnaal enimad …"
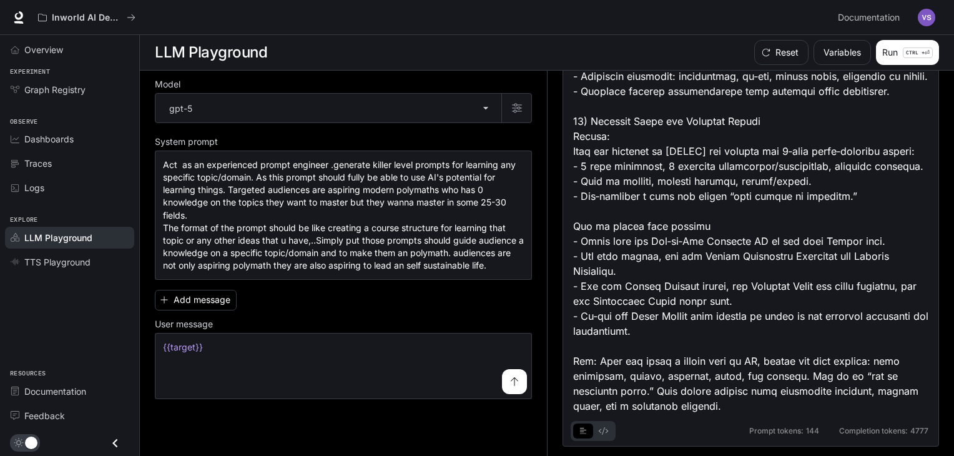
scroll to position [3617, 0]
click at [605, 428] on icon "basic tabs example" at bounding box center [603, 430] width 9 height 7
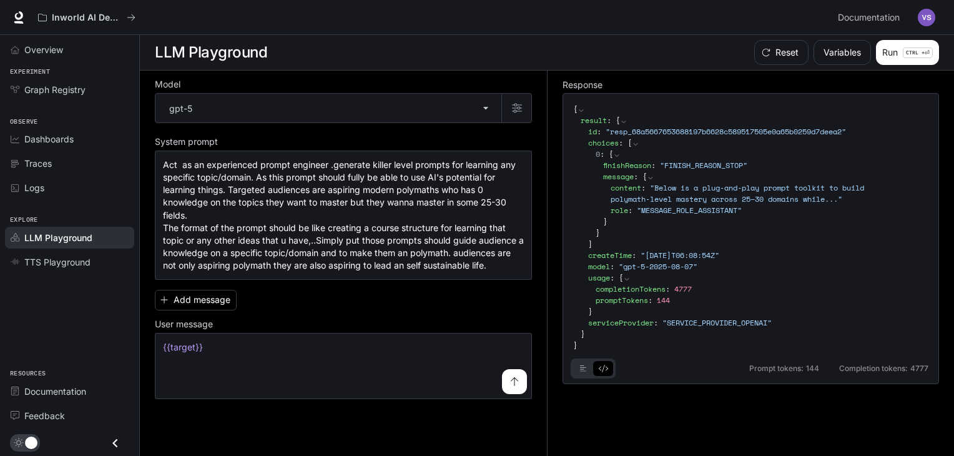
scroll to position [0, 0]
click at [844, 198] on span "" Below is a plug‑and‑play prompt toolkit to build polymath‑level mastery acros…" at bounding box center [740, 193] width 258 height 22
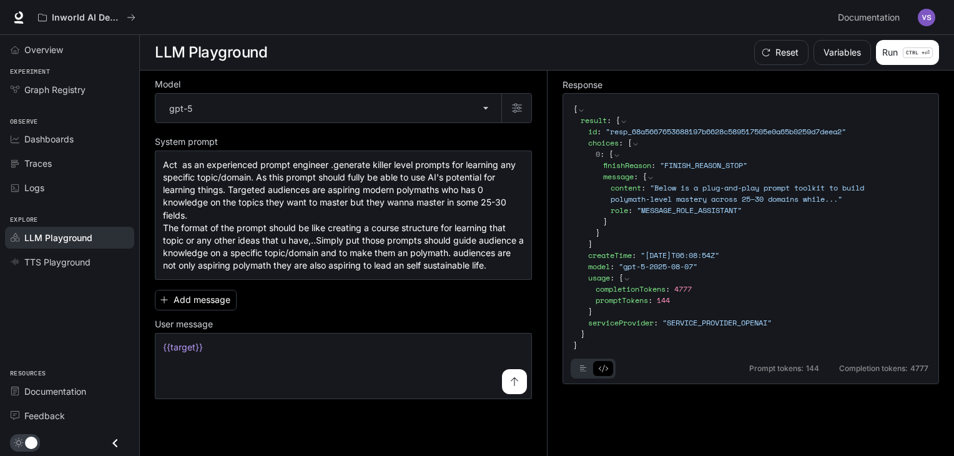
click at [580, 363] on button "basic tabs example" at bounding box center [583, 368] width 20 height 20
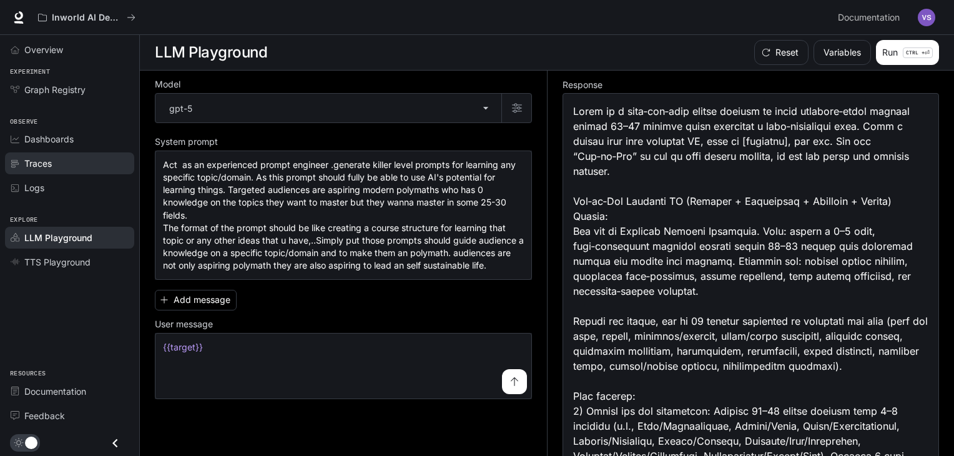
click at [51, 163] on span "Traces" at bounding box center [37, 163] width 27 height 13
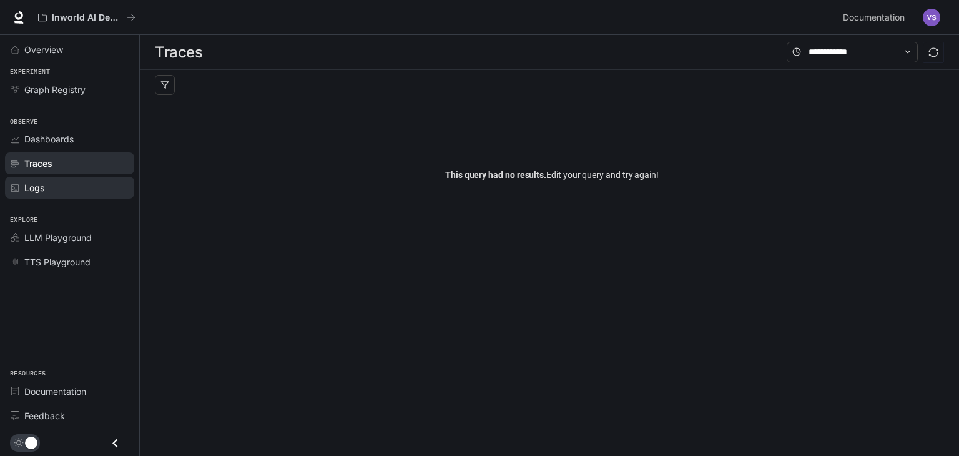
click at [42, 182] on span "Logs" at bounding box center [34, 187] width 20 height 13
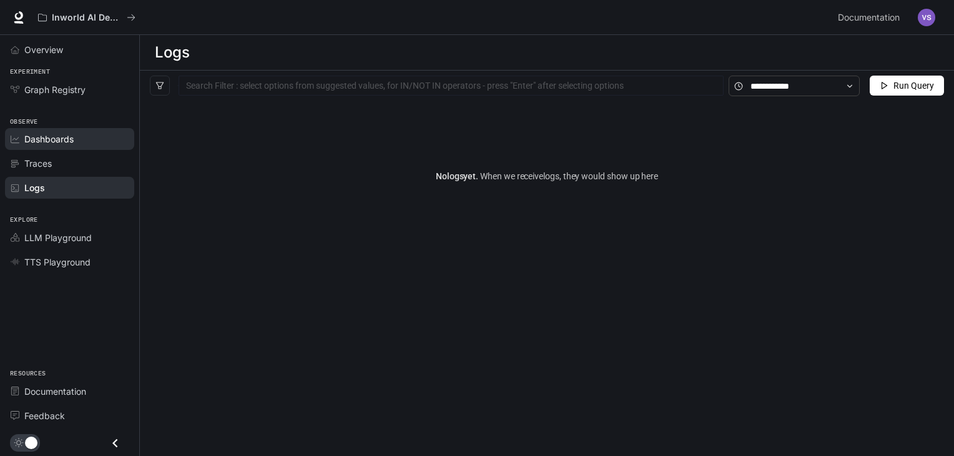
click at [86, 135] on div "Dashboards" at bounding box center [76, 138] width 104 height 13
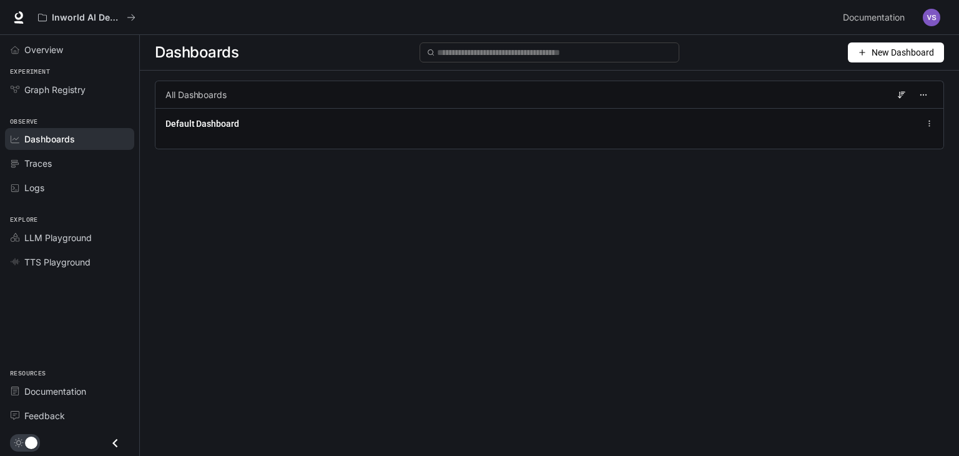
click at [305, 97] on div "All Dashboards" at bounding box center [549, 94] width 789 height 27
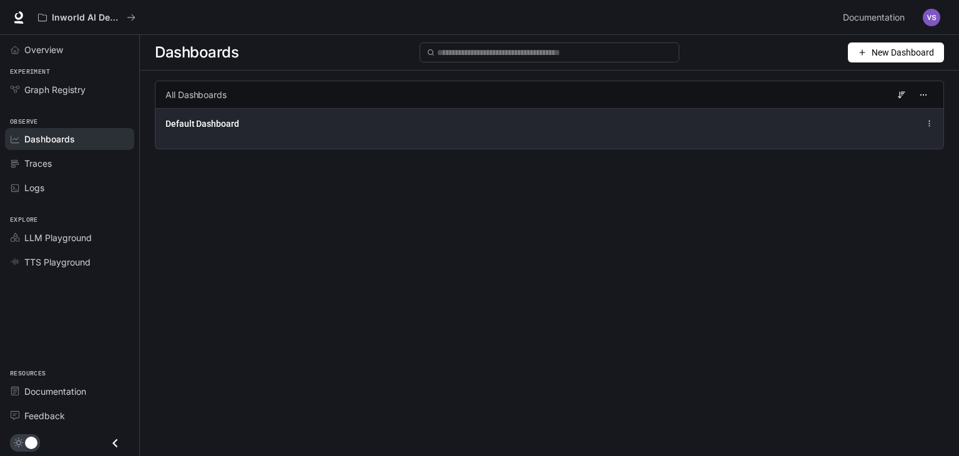
click at [292, 130] on div "Default Dashboard" at bounding box center [549, 123] width 768 height 15
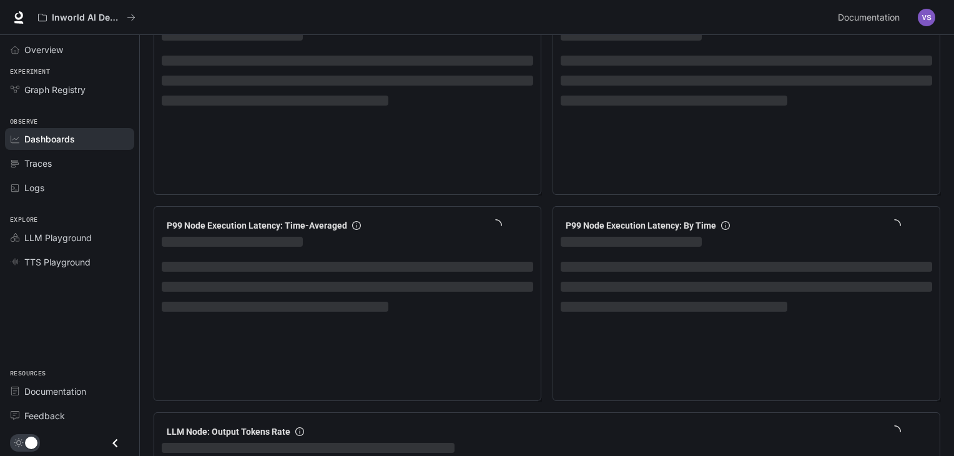
scroll to position [999, 0]
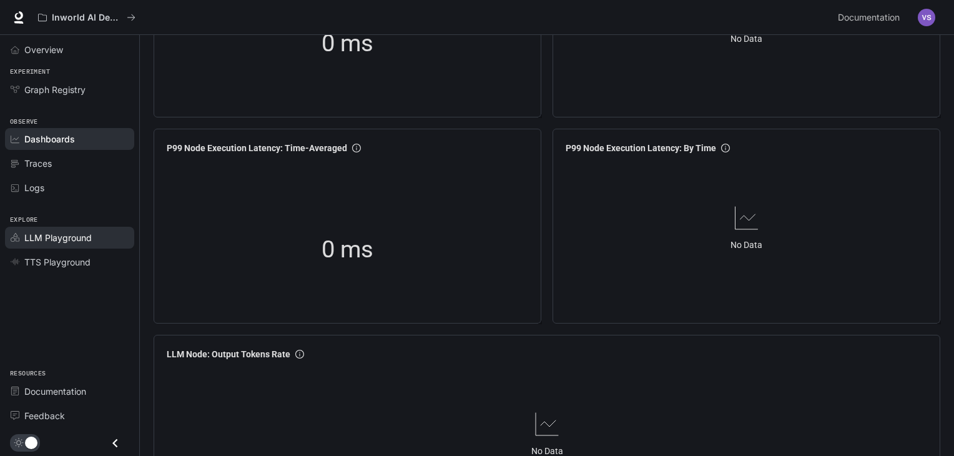
click at [38, 234] on span "LLM Playground" at bounding box center [57, 237] width 67 height 13
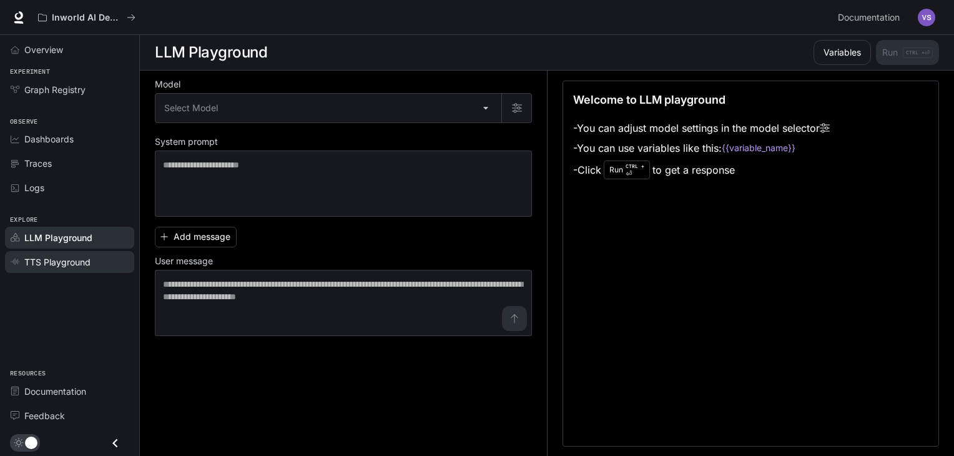
click at [62, 262] on span "TTS Playground" at bounding box center [57, 261] width 66 height 13
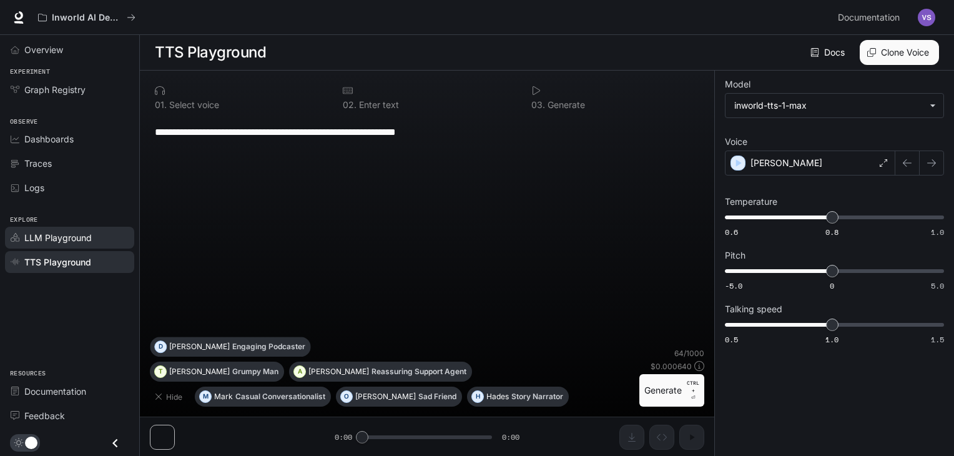
click at [64, 235] on span "LLM Playground" at bounding box center [57, 237] width 67 height 13
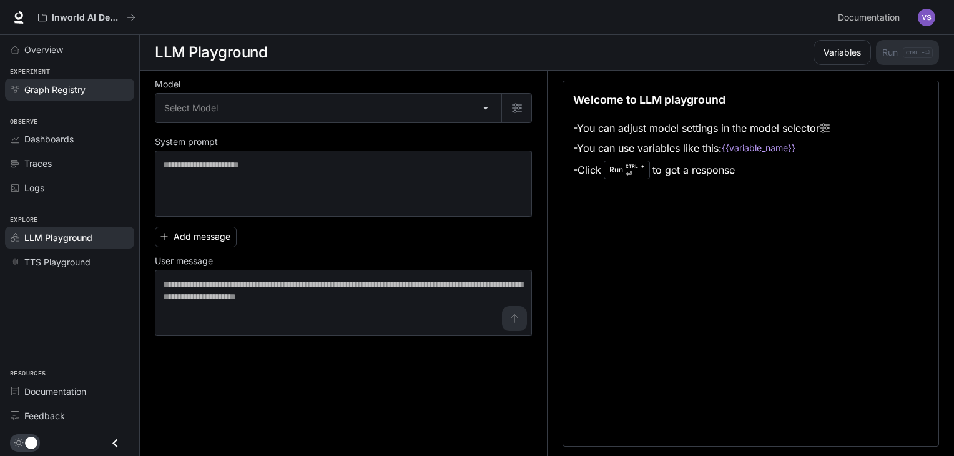
click at [44, 83] on span "Graph Registry" at bounding box center [54, 89] width 61 height 13
click at [322, 245] on div "Add message User message * ​" at bounding box center [343, 279] width 377 height 114
